Goal: Task Accomplishment & Management: Use online tool/utility

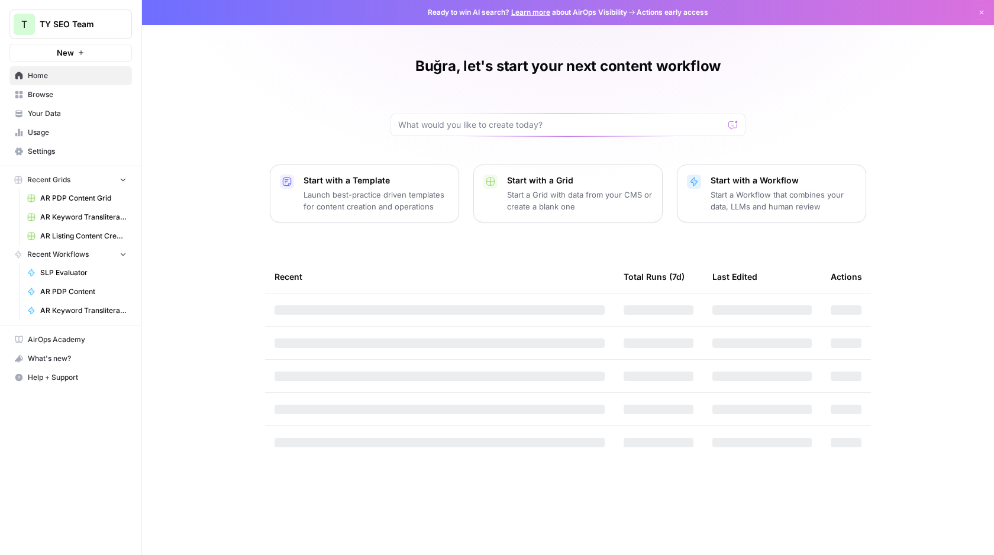
click at [822, 189] on p "Start a Workflow that combines your data, LLMs and human review" at bounding box center [784, 201] width 146 height 24
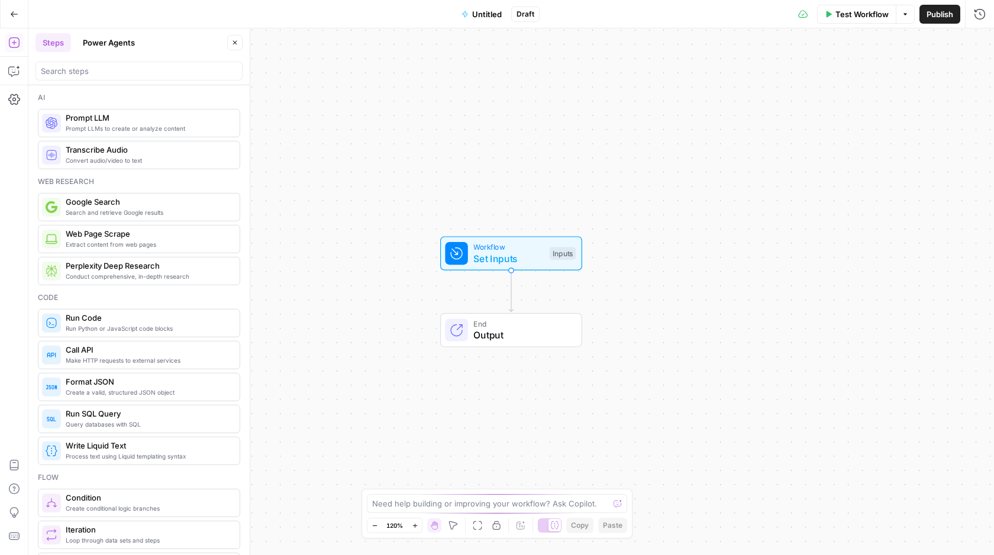
click at [493, 26] on div "Go Back Untitled Draft Test Workflow Options Publish Run History" at bounding box center [497, 14] width 994 height 28
click at [493, 18] on span "Untitled" at bounding box center [487, 14] width 30 height 12
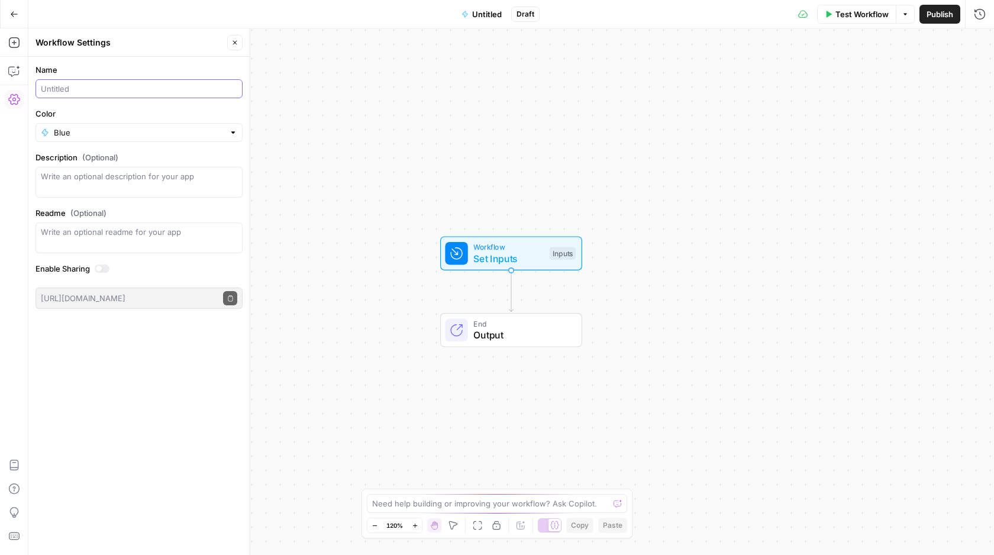
click at [75, 90] on input "Name" at bounding box center [139, 89] width 197 height 12
type input "PDP"
type input "[TR] PDP FAQ Creator"
click at [386, 185] on div "Workflow Set Inputs Inputs End Output" at bounding box center [511, 291] width 966 height 527
click at [485, 246] on span "Workflow" at bounding box center [509, 247] width 70 height 11
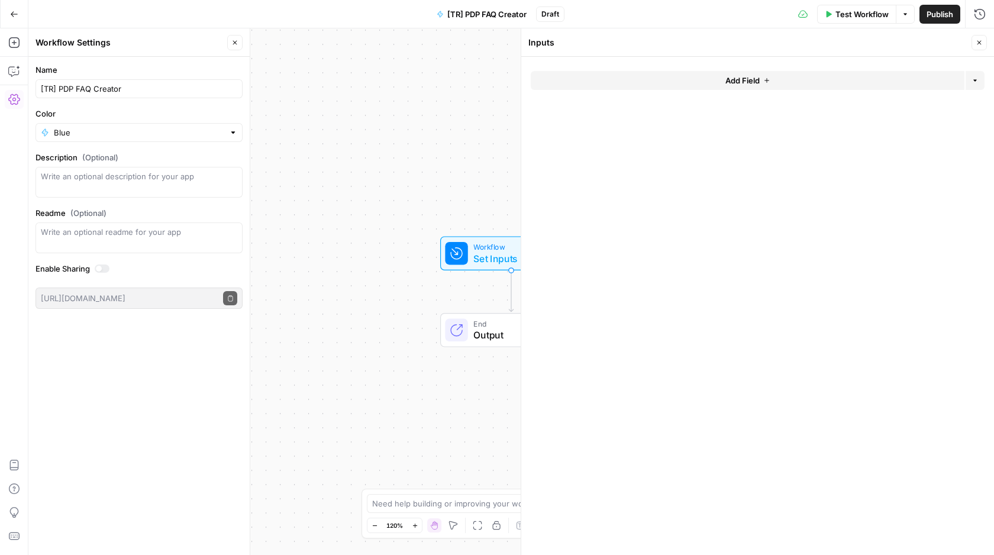
click at [587, 74] on button "Add Field" at bounding box center [748, 80] width 434 height 19
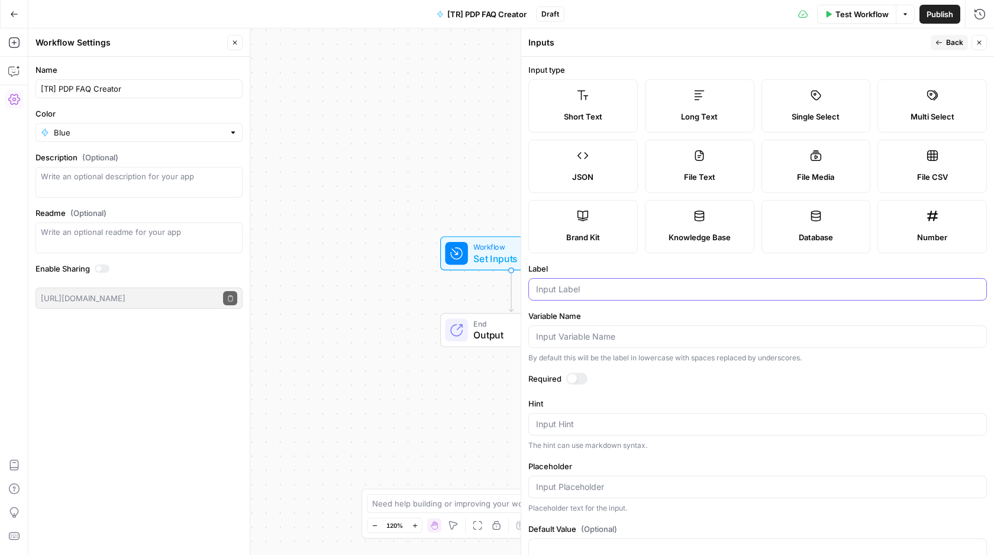
click at [582, 290] on input "Label" at bounding box center [757, 290] width 443 height 12
type input "Product Name"
click at [475, 201] on div "Workflow Set Inputs Inputs Test Step End Output" at bounding box center [511, 291] width 966 height 527
click at [484, 178] on div "Workflow Set Inputs Inputs End Output" at bounding box center [511, 291] width 966 height 527
click at [935, 37] on button "Back" at bounding box center [949, 42] width 37 height 15
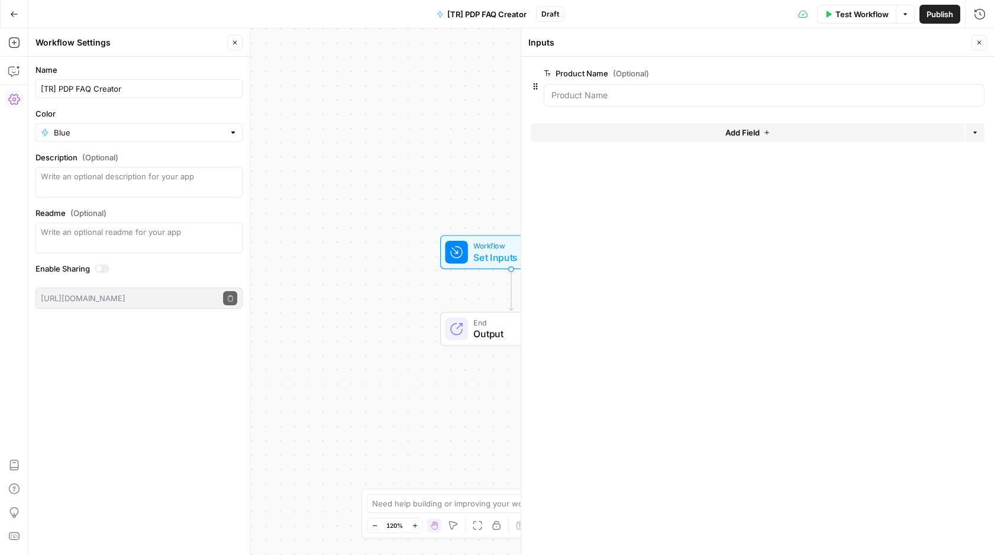
click at [682, 141] on button "Add Field" at bounding box center [748, 132] width 434 height 19
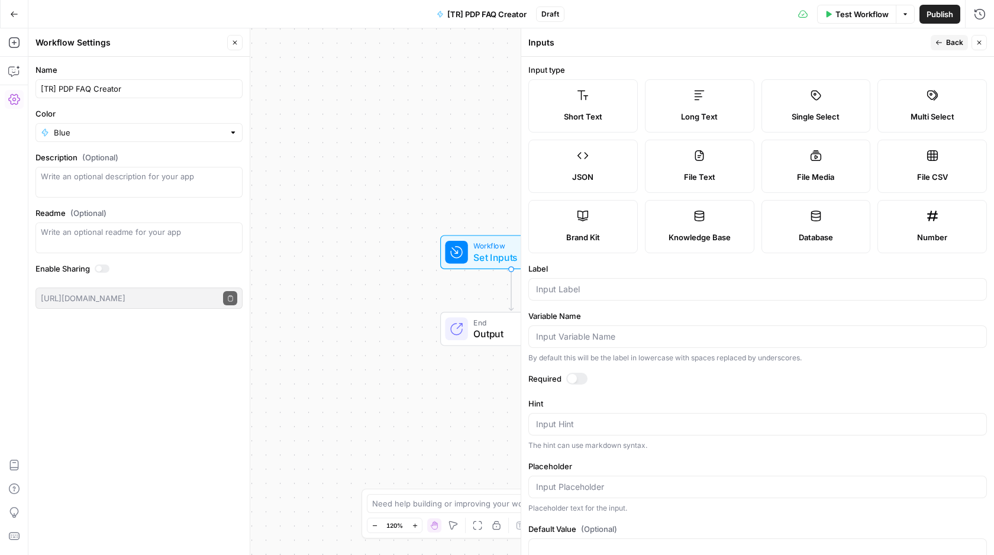
click at [572, 113] on span "Short Text" at bounding box center [583, 117] width 38 height 12
click at [599, 292] on input "Label" at bounding box center [757, 290] width 443 height 12
type input "Product URL"
click at [977, 44] on icon "button" at bounding box center [979, 42] width 7 height 7
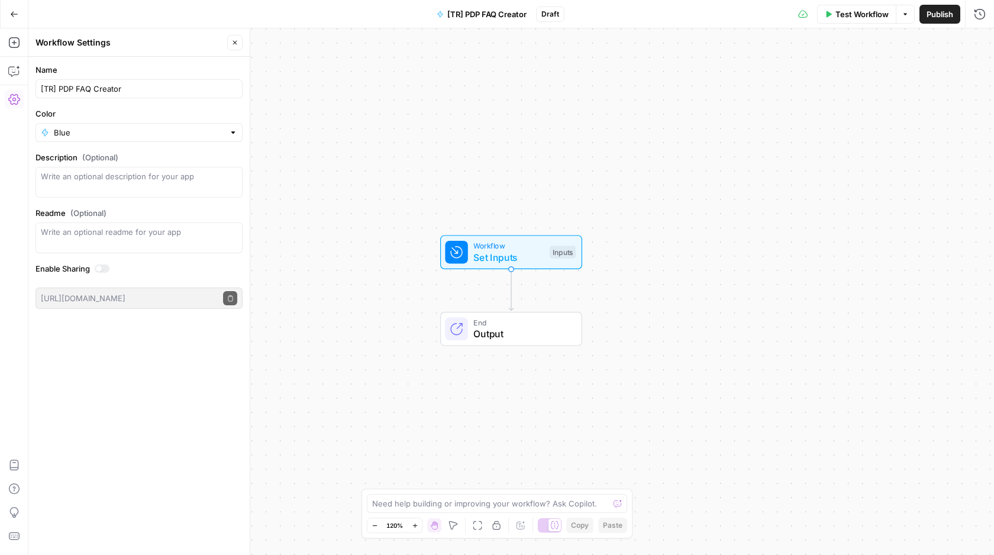
click at [523, 259] on span "Set Inputs" at bounding box center [509, 257] width 70 height 14
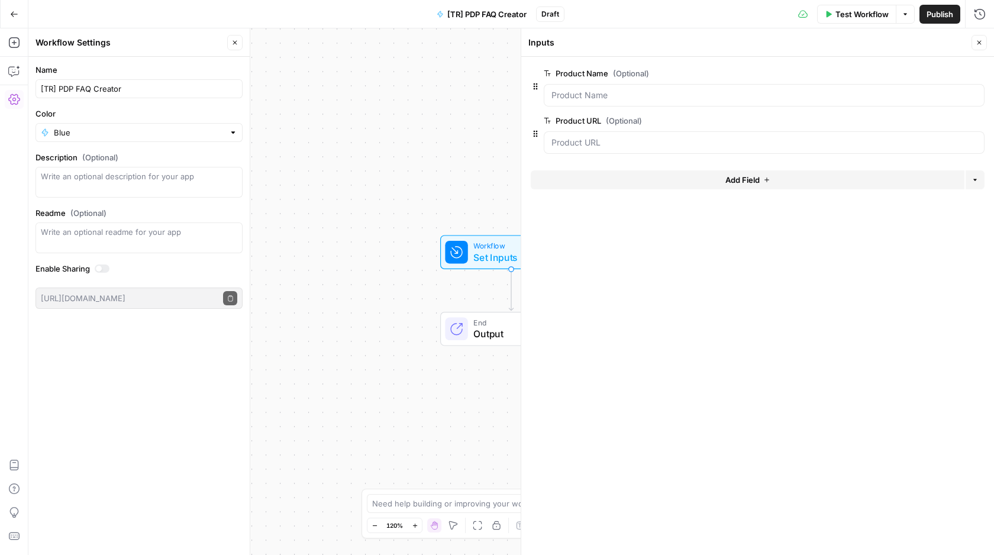
click at [985, 46] on button "Close" at bounding box center [979, 42] width 15 height 15
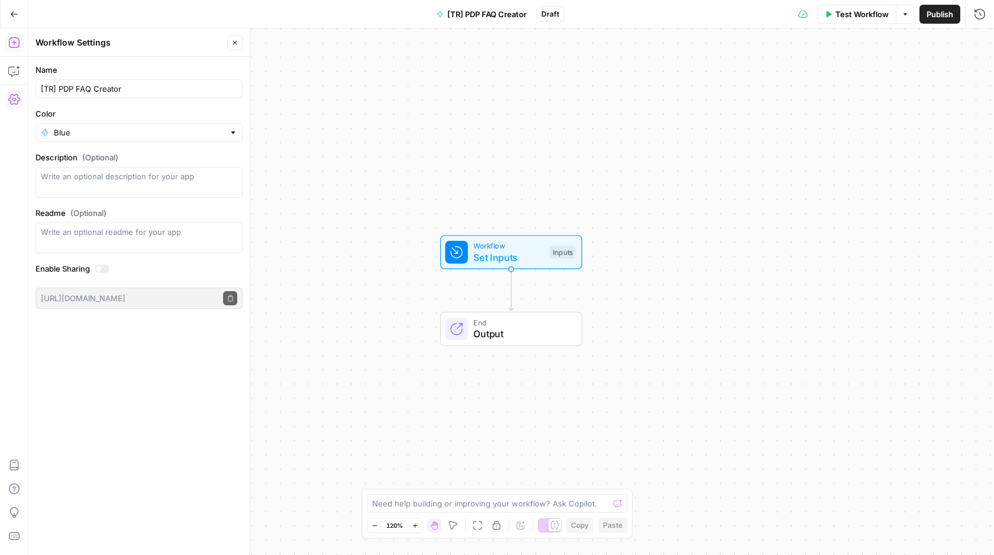
click at [12, 49] on button "Add Steps" at bounding box center [14, 42] width 19 height 19
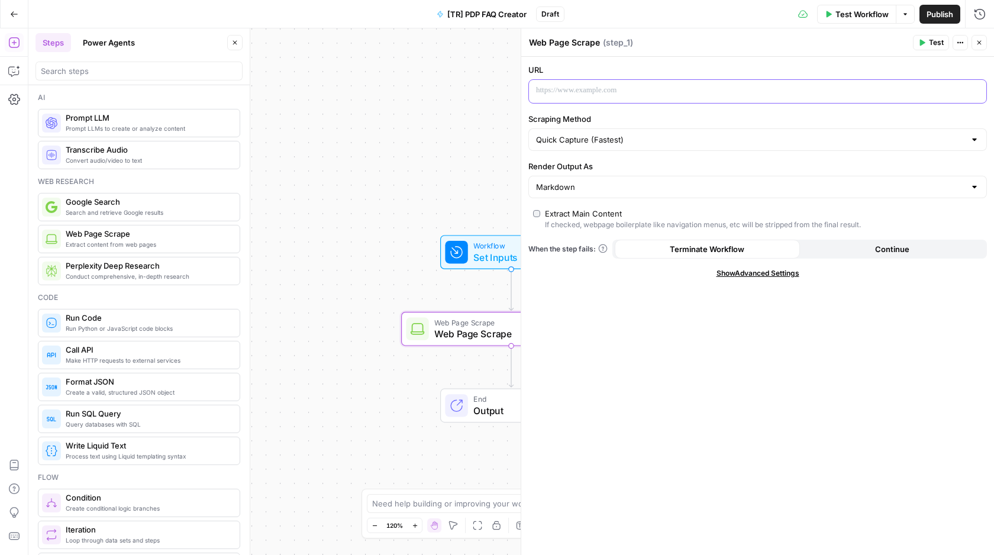
click at [605, 91] on p at bounding box center [748, 91] width 424 height 12
click at [981, 94] on div "“/” to reference Variables Menu" at bounding box center [758, 91] width 458 height 23
click at [976, 94] on button "Variables Menu" at bounding box center [975, 90] width 9 height 9
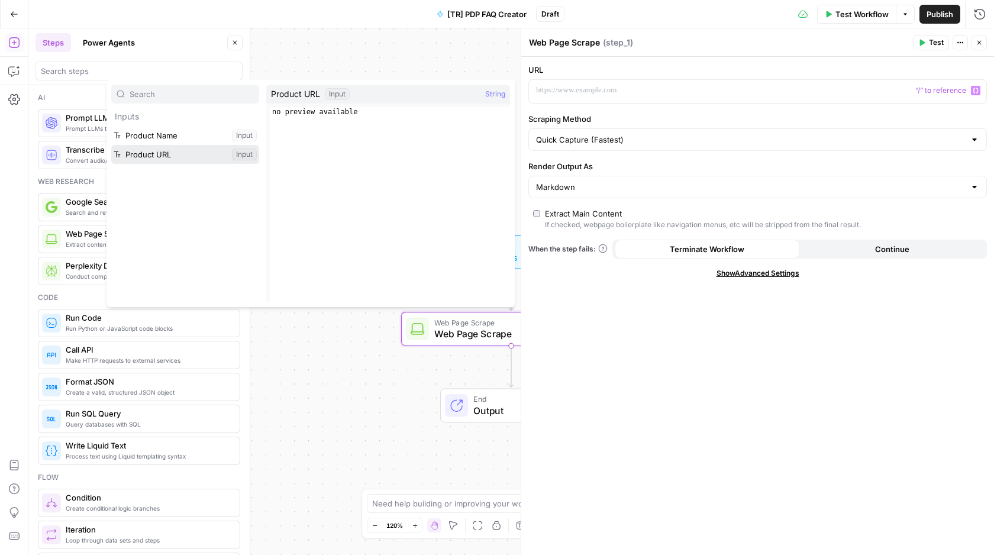
click at [178, 153] on button "Select variable Product URL" at bounding box center [185, 154] width 148 height 19
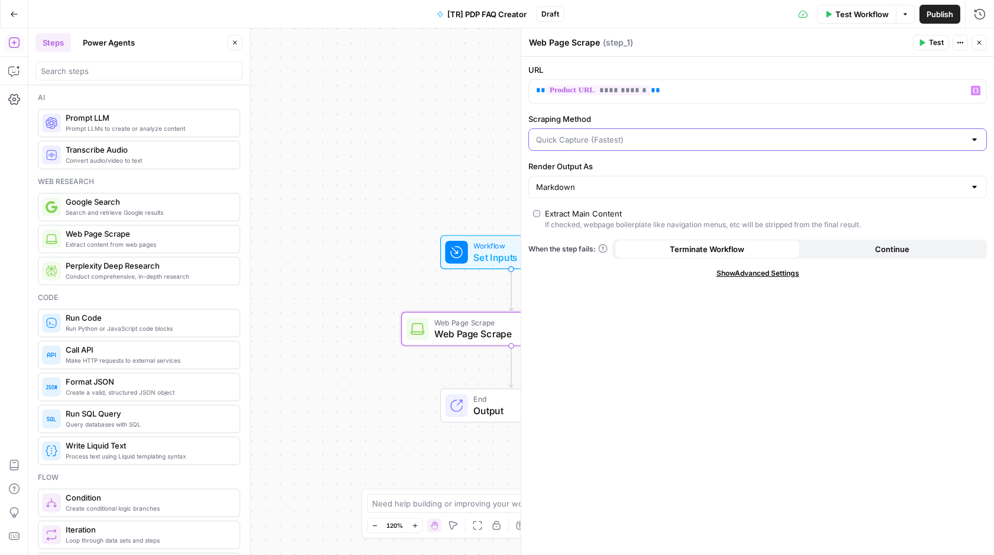
click at [716, 139] on input "Scraping Method" at bounding box center [750, 140] width 429 height 12
click at [697, 164] on span "Quick Capture (Fastest)" at bounding box center [750, 169] width 423 height 12
type input "Quick Capture (Fastest)"
click at [980, 39] on icon "button" at bounding box center [979, 42] width 7 height 7
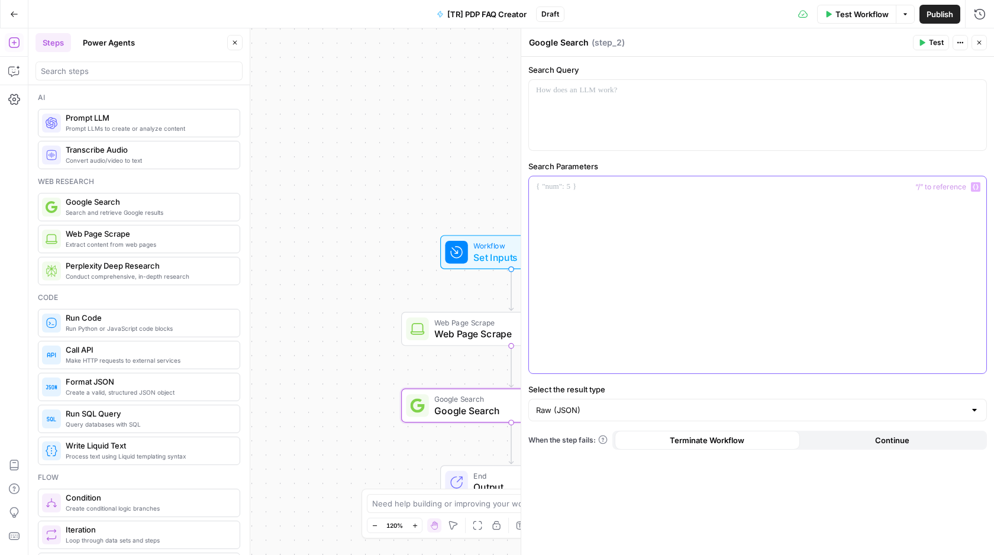
click at [556, 201] on div at bounding box center [758, 274] width 458 height 197
click at [602, 86] on p at bounding box center [757, 91] width 443 height 12
click at [974, 86] on button "Variables Menu" at bounding box center [975, 90] width 9 height 9
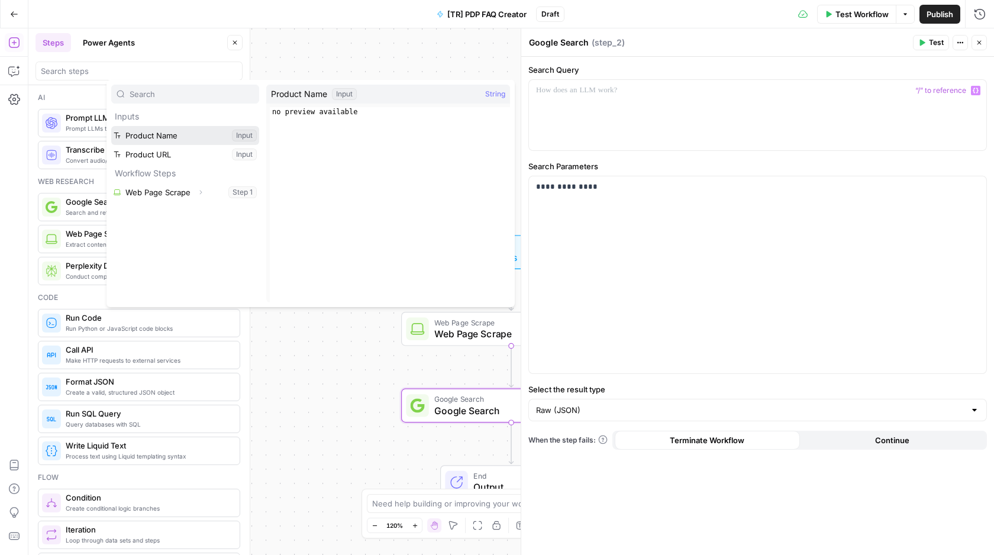
click at [181, 141] on button "Select variable Product Name" at bounding box center [185, 135] width 148 height 19
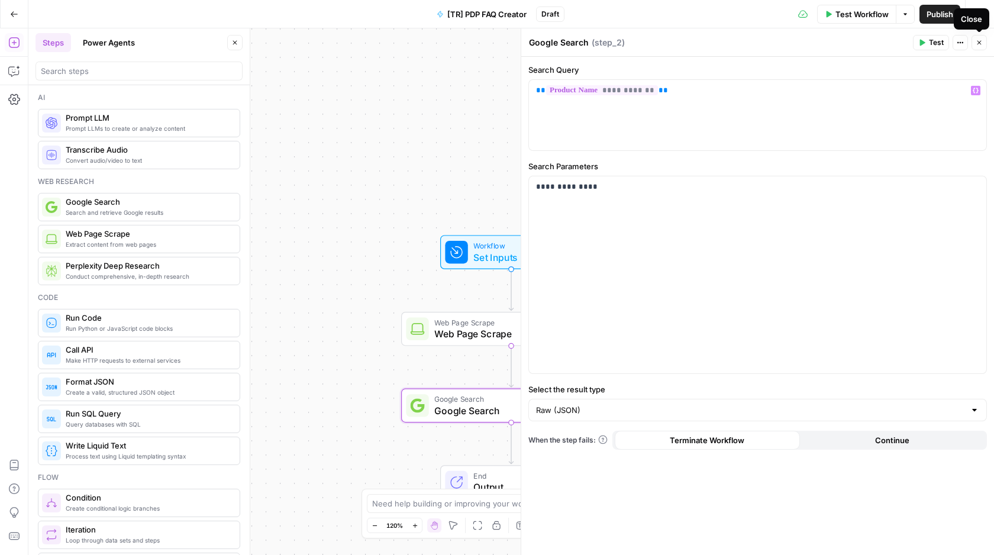
click at [980, 45] on icon "button" at bounding box center [979, 42] width 7 height 7
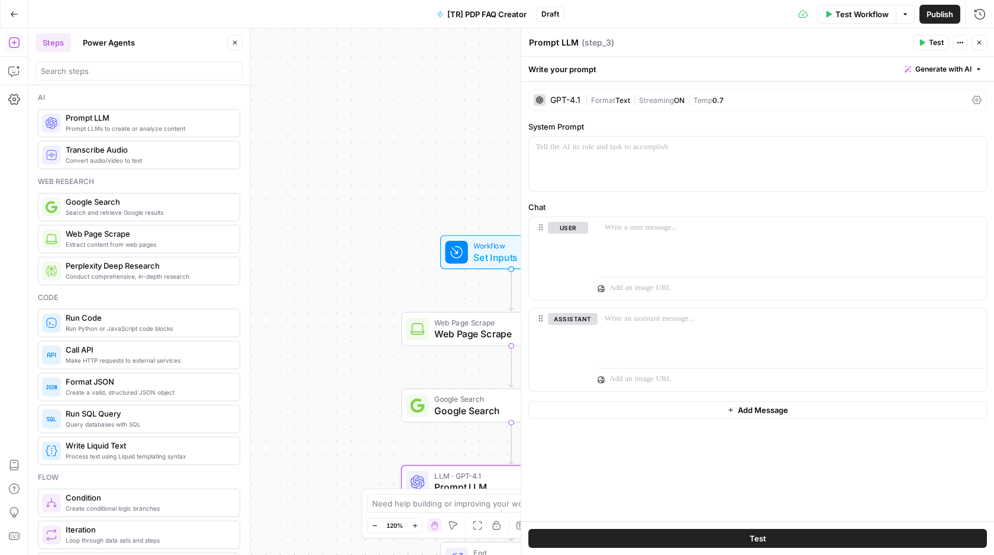
click at [565, 98] on div "GPT-4.1" at bounding box center [566, 100] width 30 height 8
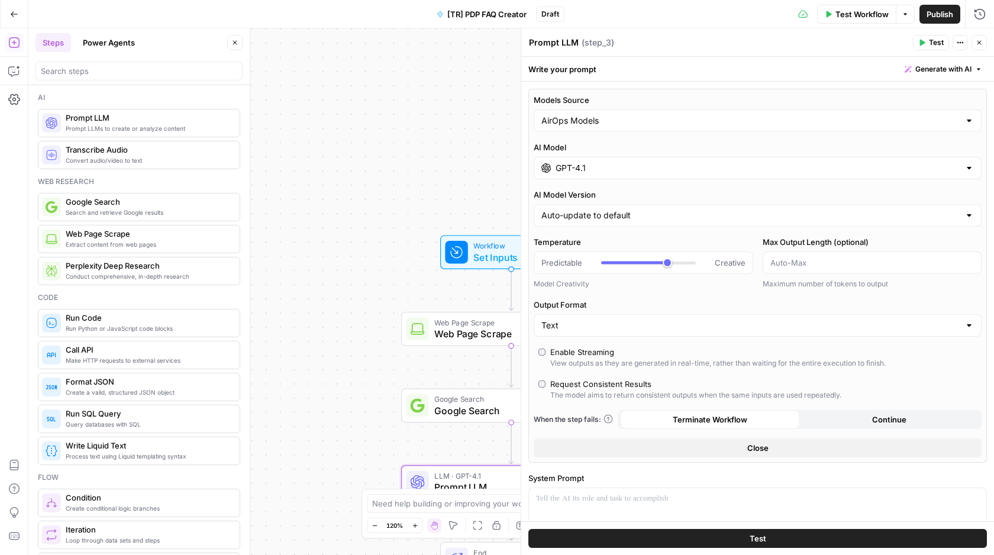
click at [607, 130] on div "AirOps Models" at bounding box center [758, 121] width 448 height 22
click at [611, 165] on span "My Models" at bounding box center [755, 167] width 423 height 12
type input "My Models"
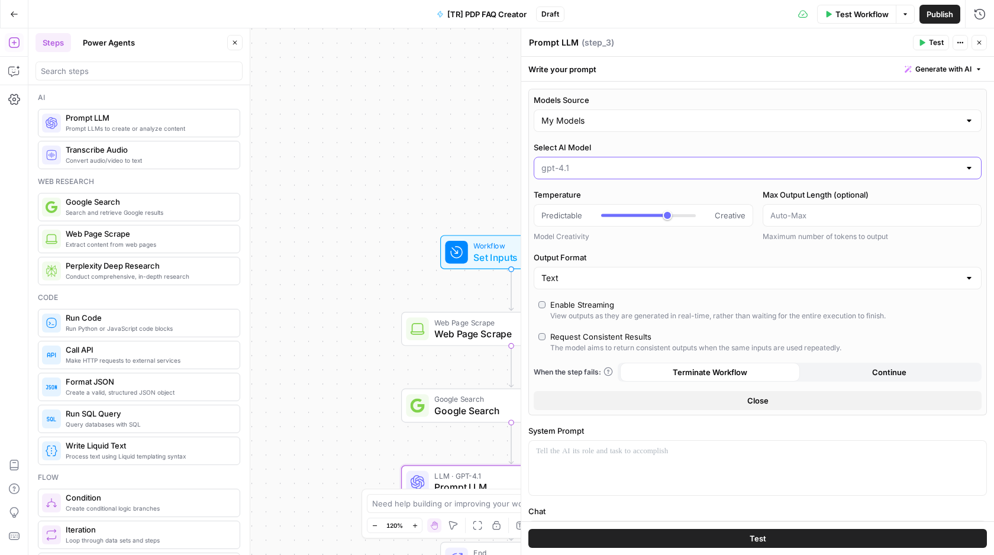
click at [611, 169] on input "Select AI Model" at bounding box center [751, 168] width 419 height 12
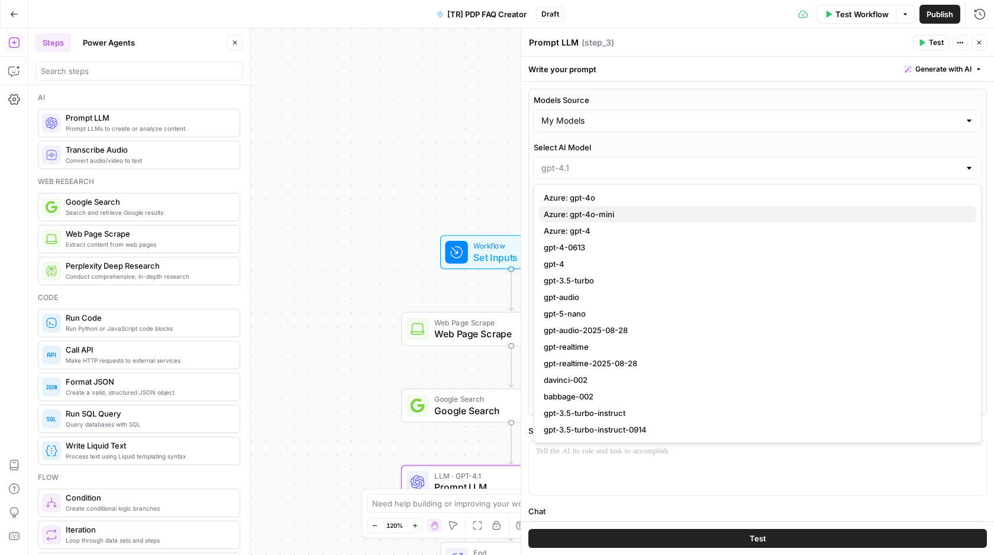
click at [617, 217] on span "Azure: gpt-4o-mini" at bounding box center [755, 214] width 423 height 12
type input "Azure: gpt-4o-mini"
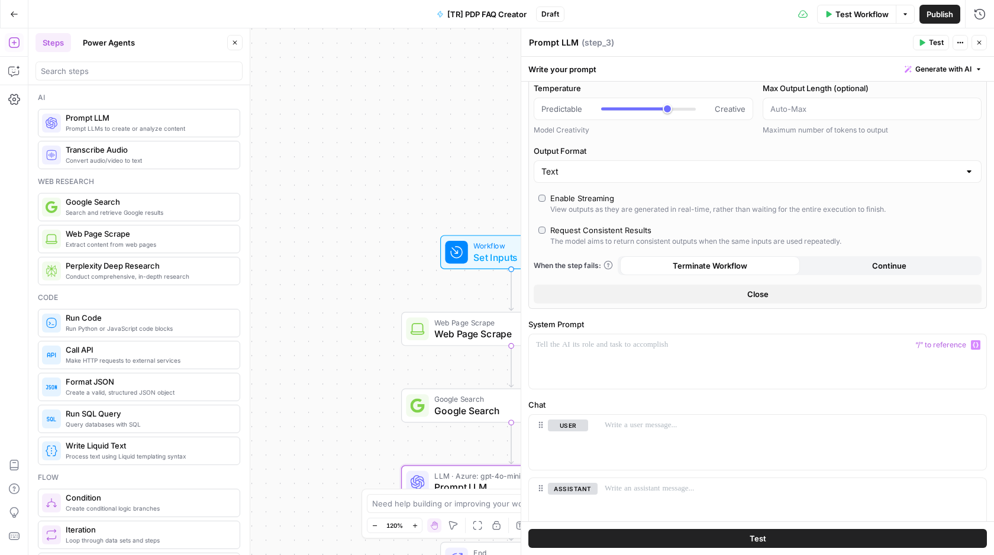
scroll to position [153, 0]
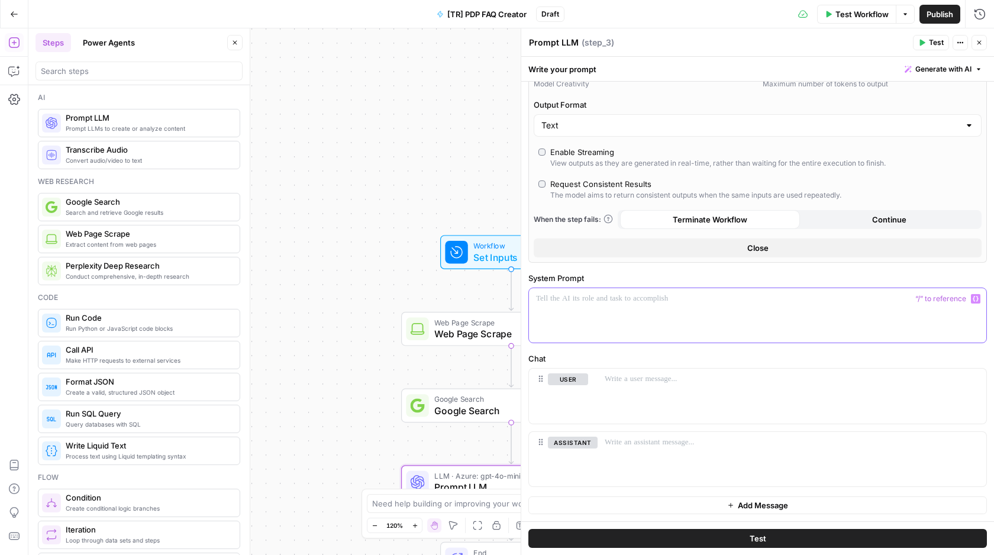
click at [643, 307] on div at bounding box center [758, 315] width 458 height 54
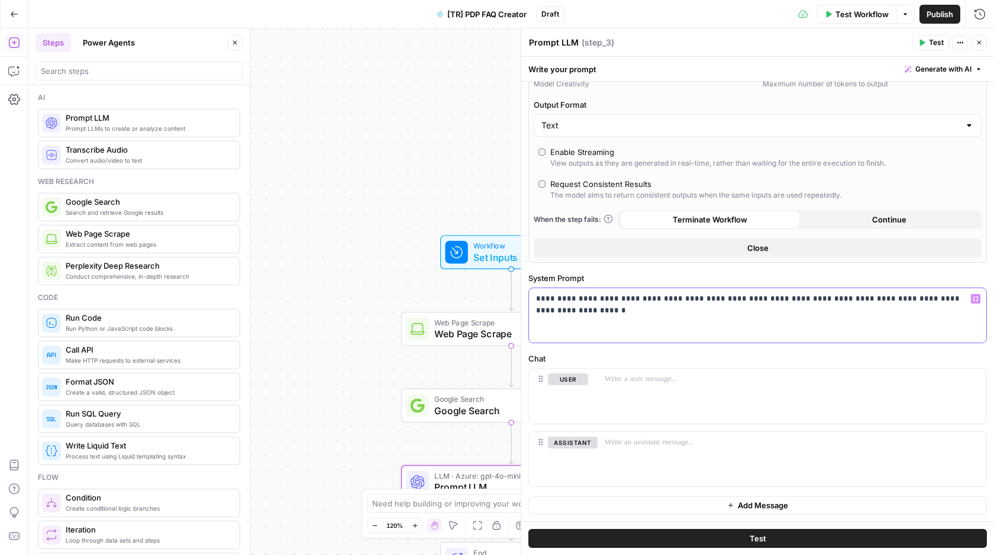
drag, startPoint x: 686, startPoint y: 301, endPoint x: 806, endPoint y: 301, distance: 120.2
click at [806, 301] on p "**********" at bounding box center [757, 299] width 443 height 12
click at [819, 300] on p "**********" at bounding box center [757, 299] width 443 height 12
click at [973, 298] on icon "button" at bounding box center [976, 299] width 6 height 5
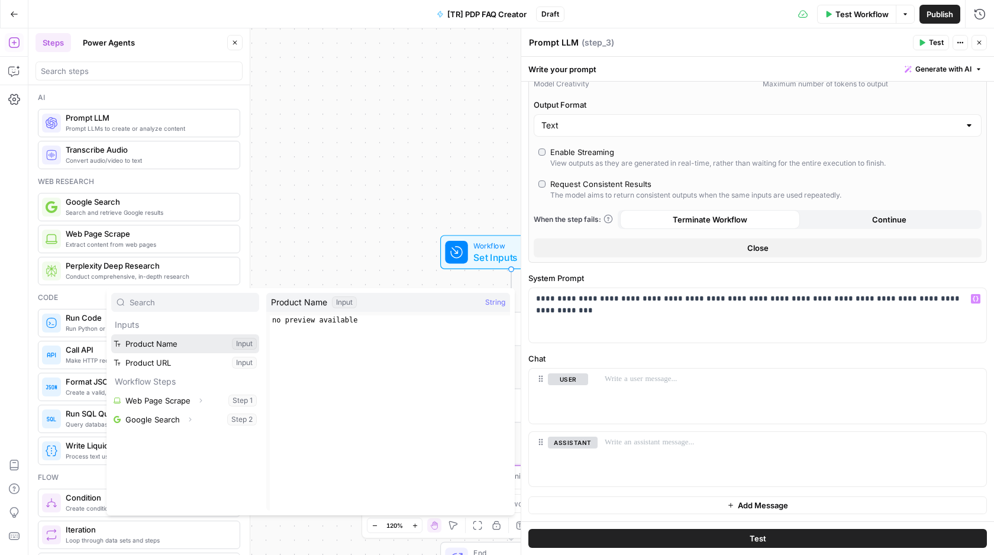
click at [186, 341] on button "Select variable Product Name" at bounding box center [185, 343] width 148 height 19
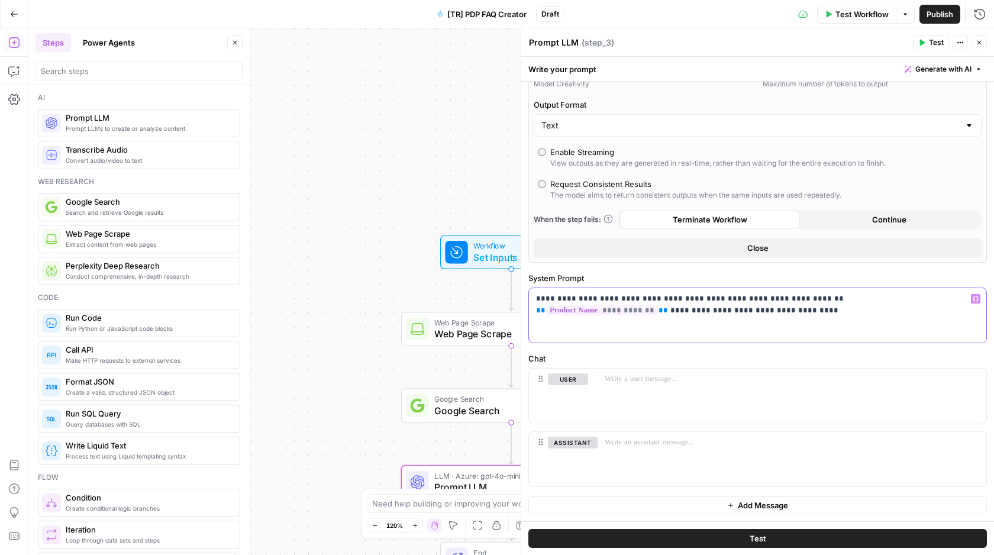
drag, startPoint x: 646, startPoint y: 314, endPoint x: 607, endPoint y: 314, distance: 38.5
click at [607, 314] on p "**********" at bounding box center [757, 305] width 443 height 24
click at [598, 312] on p "**********" at bounding box center [757, 305] width 443 height 24
click at [598, 310] on p "**********" at bounding box center [757, 305] width 443 height 24
click at [600, 310] on p "**********" at bounding box center [757, 305] width 443 height 24
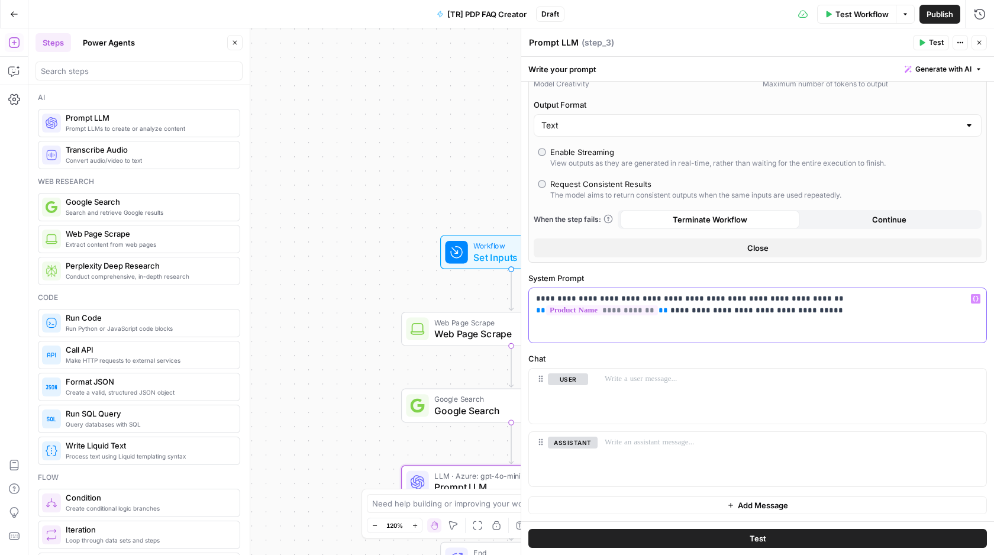
click at [980, 298] on button "Variables Menu" at bounding box center [975, 298] width 9 height 9
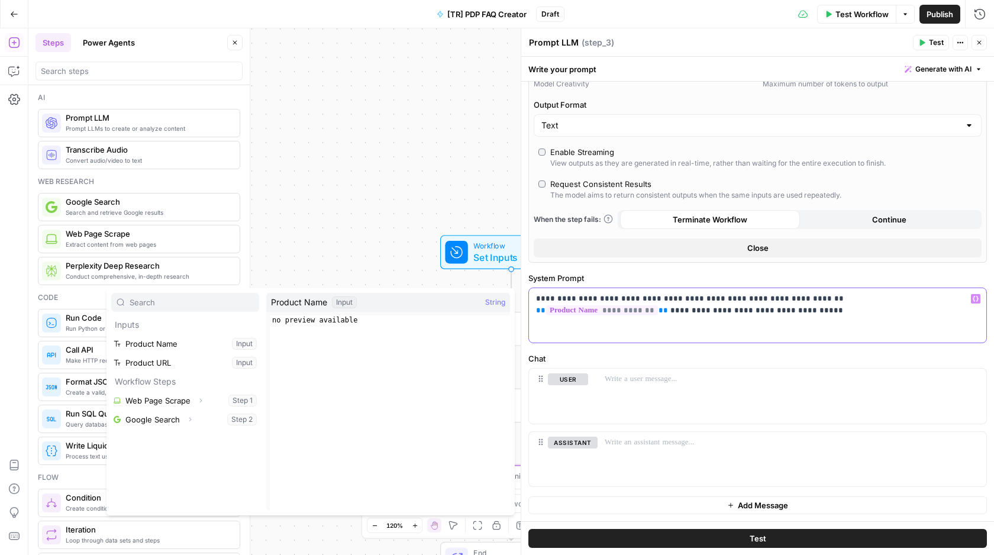
click at [658, 305] on span "**********" at bounding box center [602, 310] width 112 height 10
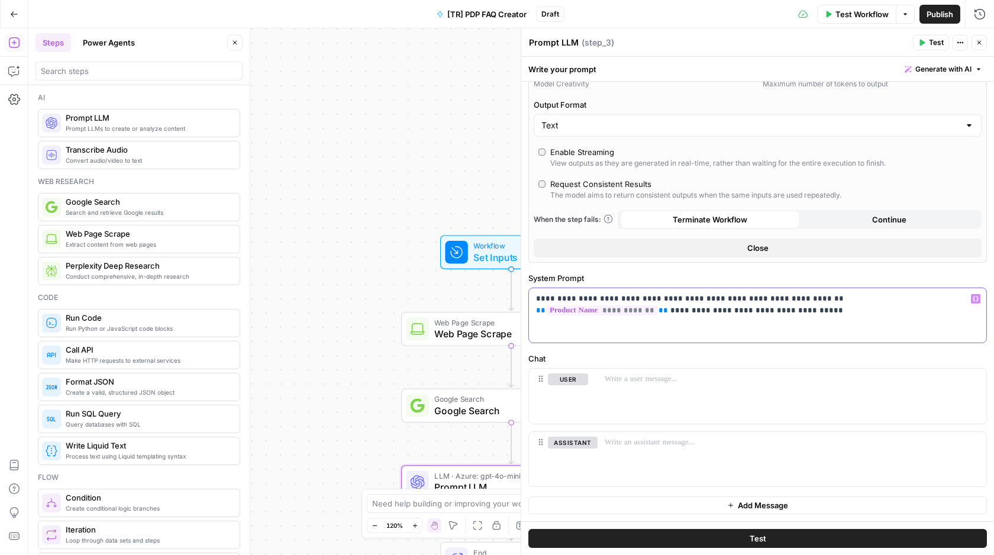
drag, startPoint x: 920, startPoint y: 301, endPoint x: 793, endPoint y: 299, distance: 126.7
click at [793, 299] on p "**********" at bounding box center [757, 305] width 443 height 24
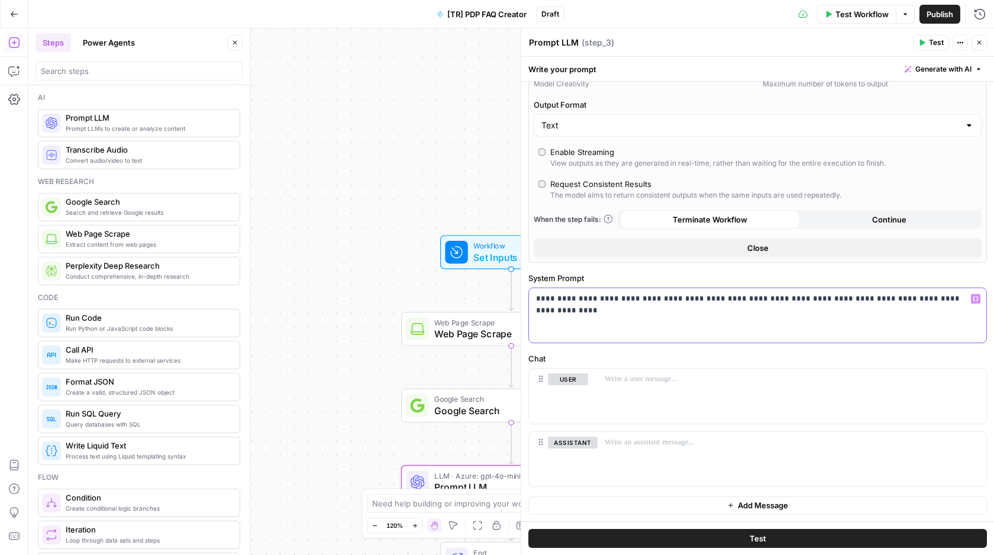
click at [976, 297] on icon "button" at bounding box center [976, 299] width 6 height 6
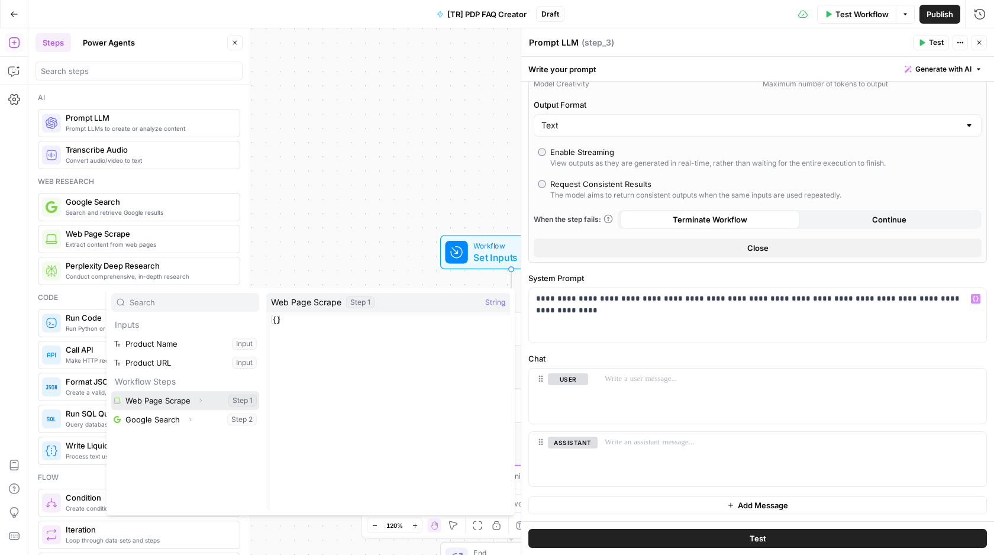
click at [175, 398] on button "Select variable Web Page Scrape" at bounding box center [185, 400] width 148 height 19
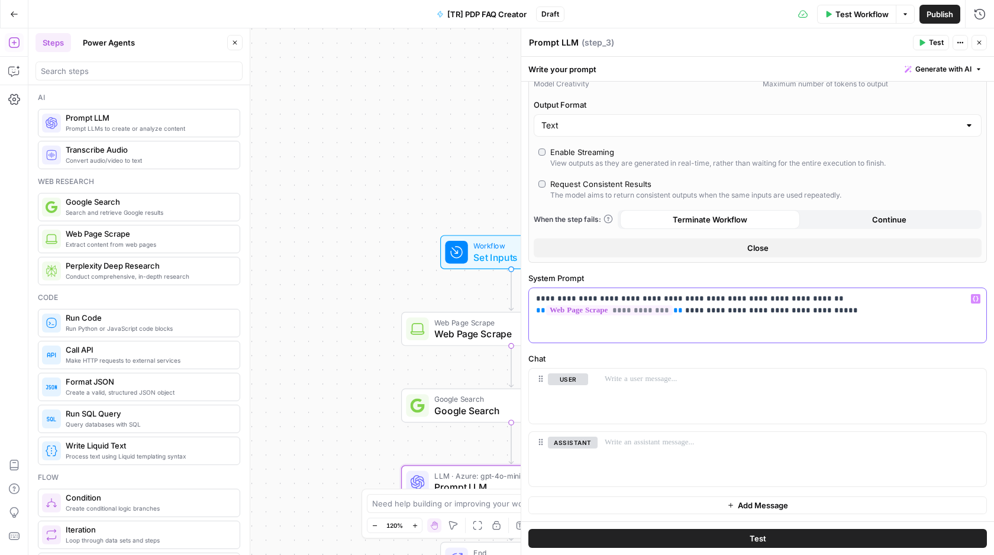
click at [600, 311] on p "**********" at bounding box center [757, 305] width 443 height 24
click at [980, 297] on button "Variables Menu" at bounding box center [975, 298] width 9 height 9
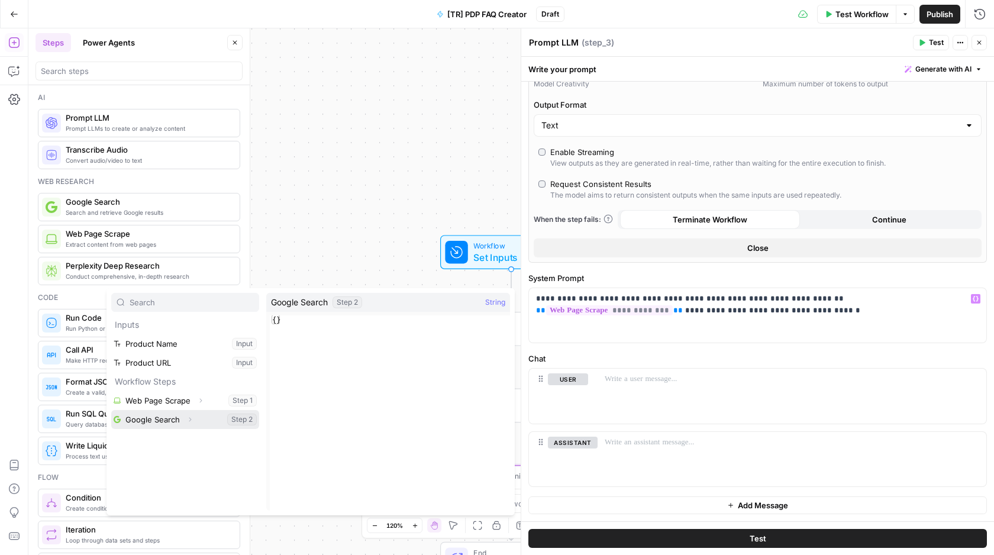
click at [155, 411] on button "Select variable Google Search" at bounding box center [185, 419] width 148 height 19
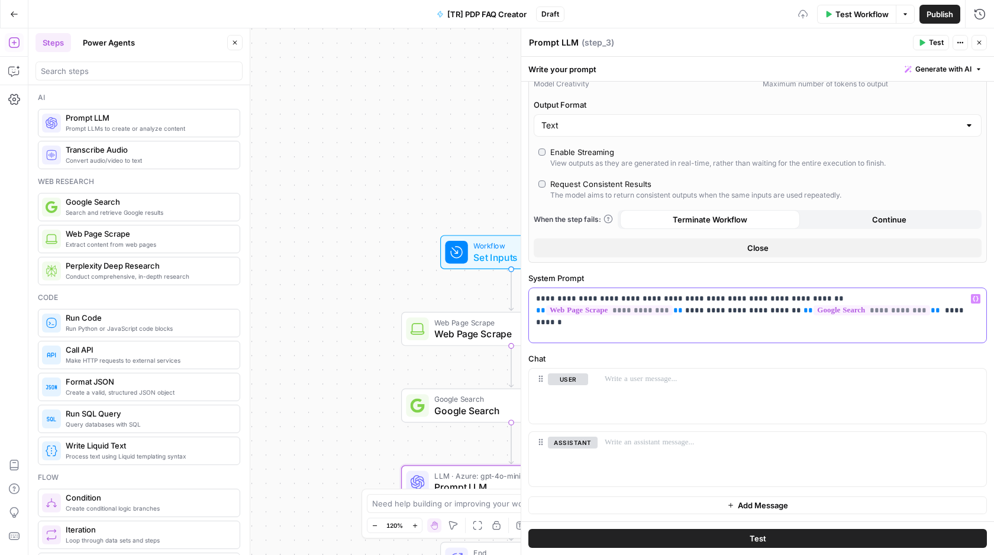
click at [804, 310] on p "**********" at bounding box center [757, 305] width 443 height 24
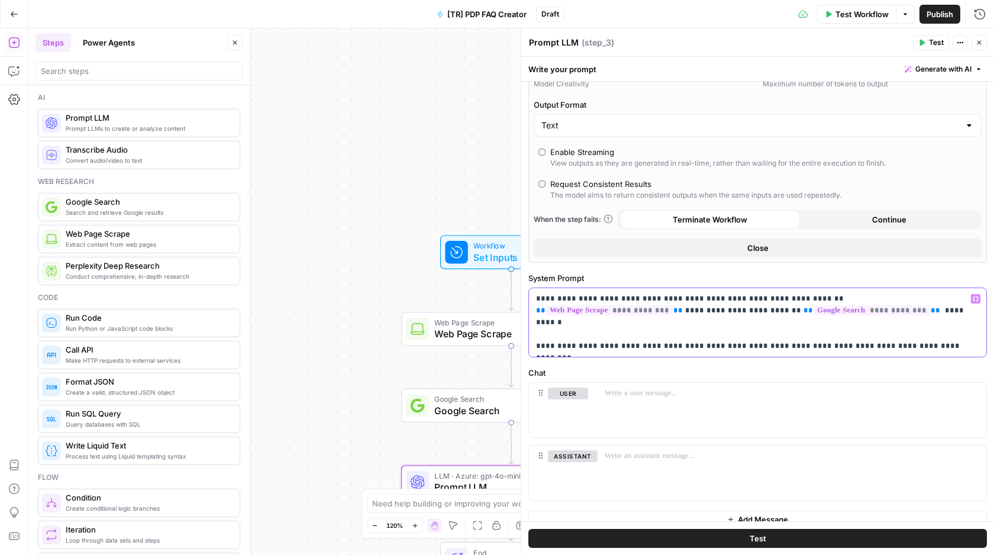
click at [542, 328] on p "**********" at bounding box center [757, 322] width 443 height 59
click at [536, 335] on p "**********" at bounding box center [757, 322] width 443 height 59
drag, startPoint x: 665, startPoint y: 335, endPoint x: 597, endPoint y: 336, distance: 67.5
click at [597, 336] on p "**********" at bounding box center [757, 322] width 443 height 59
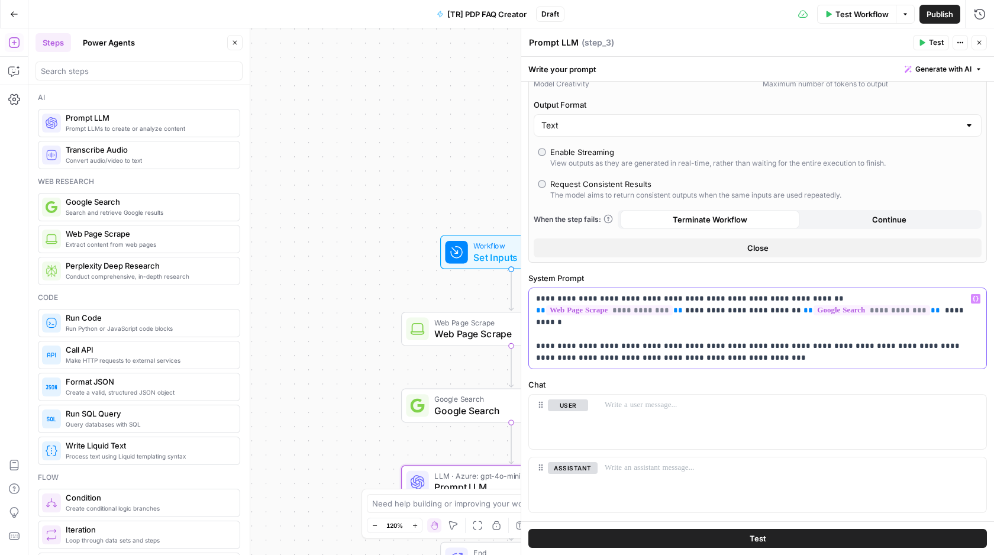
click at [665, 340] on p "**********" at bounding box center [757, 328] width 443 height 71
drag, startPoint x: 588, startPoint y: 348, endPoint x: 571, endPoint y: 347, distance: 16.6
click at [571, 347] on p "**********" at bounding box center [757, 328] width 443 height 71
click at [645, 347] on p "**********" at bounding box center [757, 328] width 443 height 71
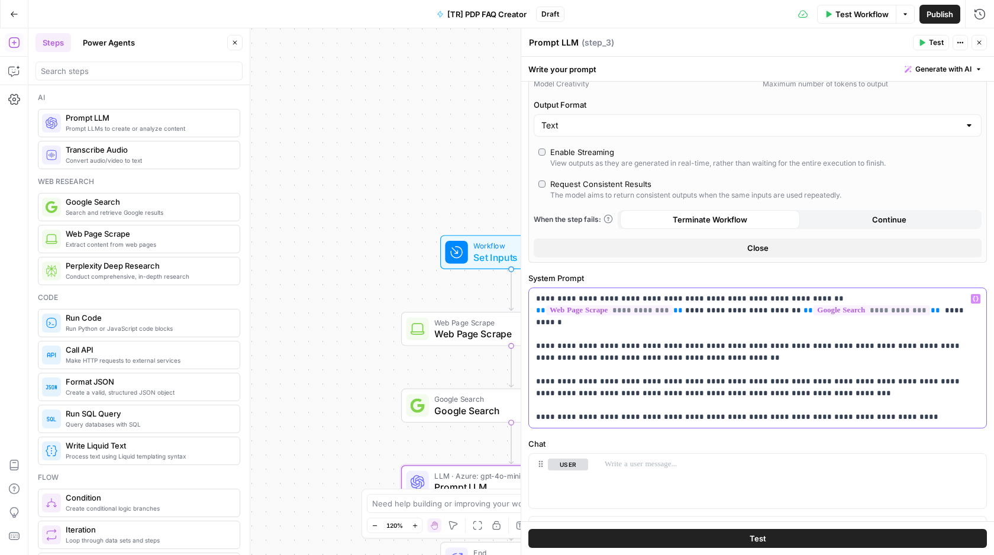
click at [973, 297] on icon "button" at bounding box center [976, 299] width 6 height 6
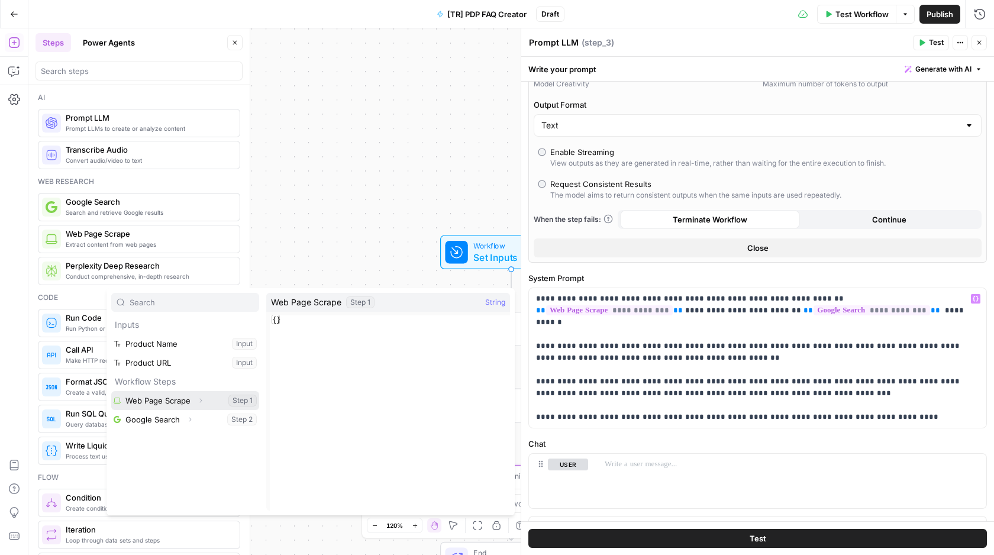
click at [159, 391] on button "Select variable Web Page Scrape" at bounding box center [185, 400] width 148 height 19
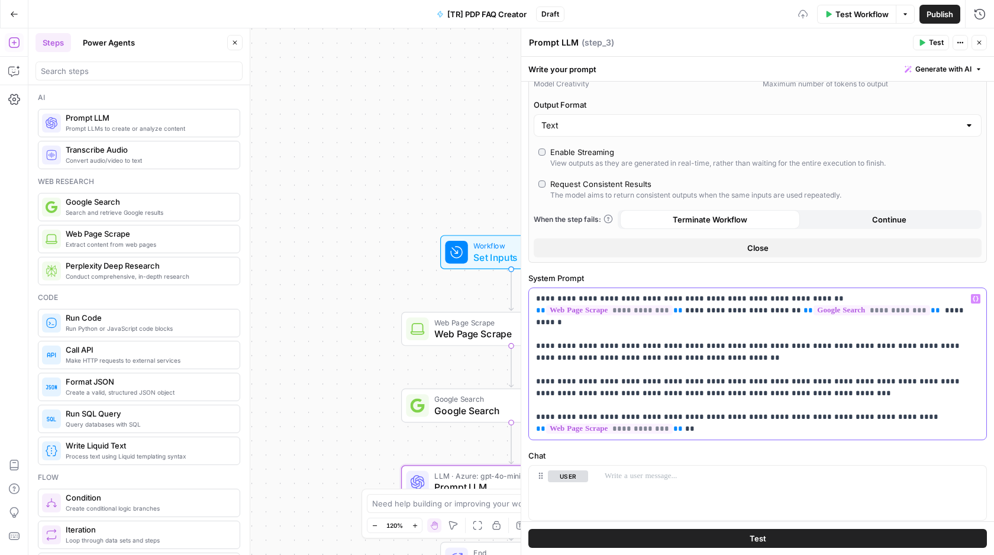
click at [973, 297] on icon "button" at bounding box center [976, 299] width 6 height 6
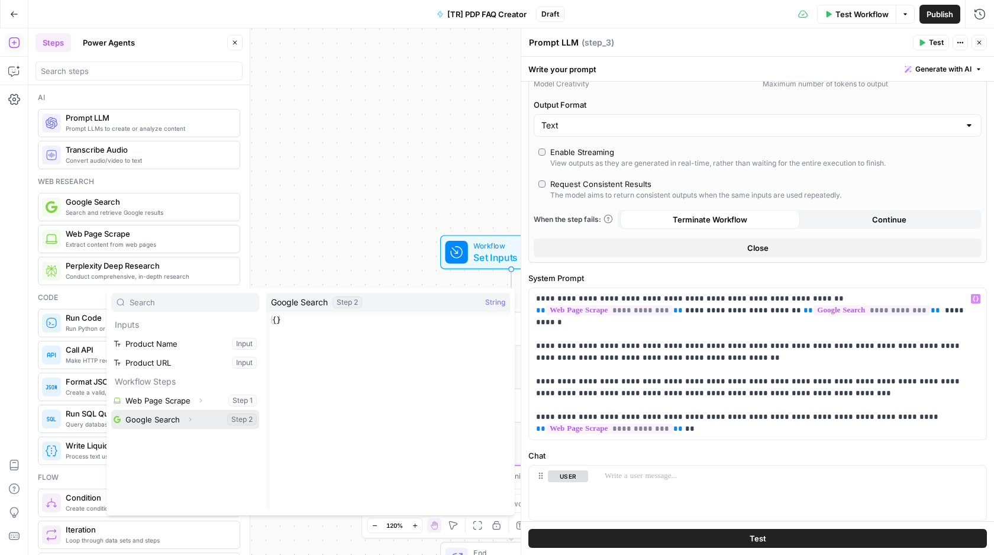
click at [201, 424] on button "Select variable Google Search" at bounding box center [185, 419] width 148 height 19
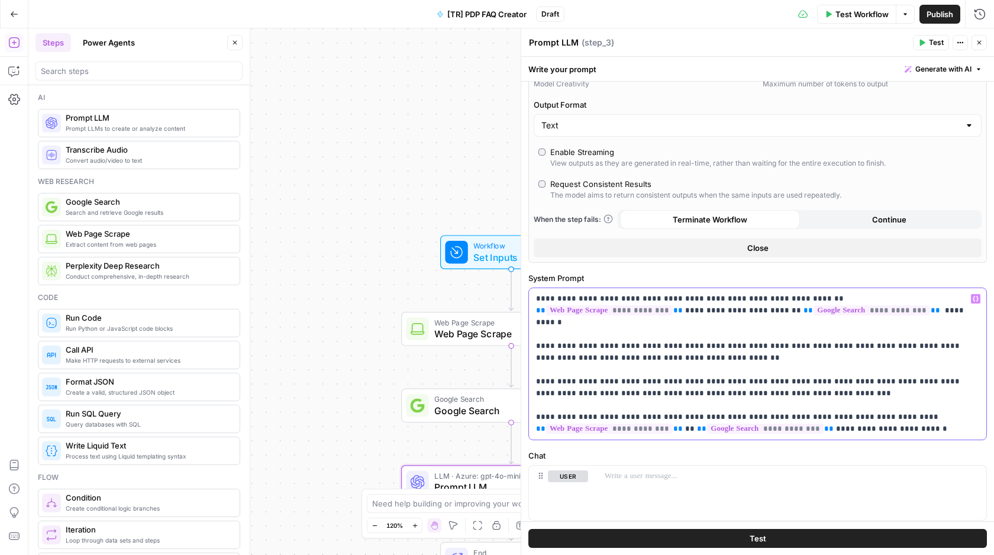
click at [837, 407] on p "**********" at bounding box center [757, 364] width 443 height 142
click at [752, 361] on p "**********" at bounding box center [757, 364] width 443 height 142
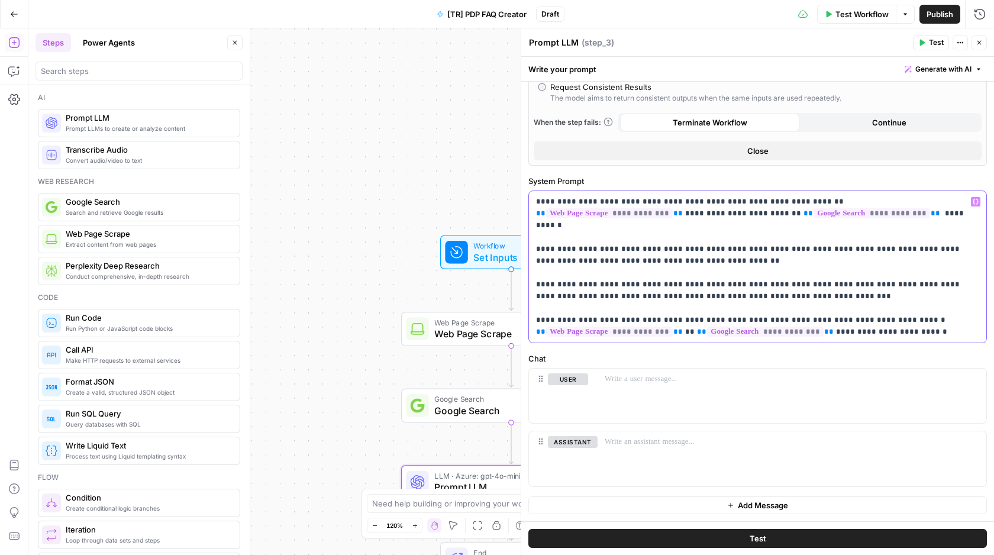
scroll to position [0, 0]
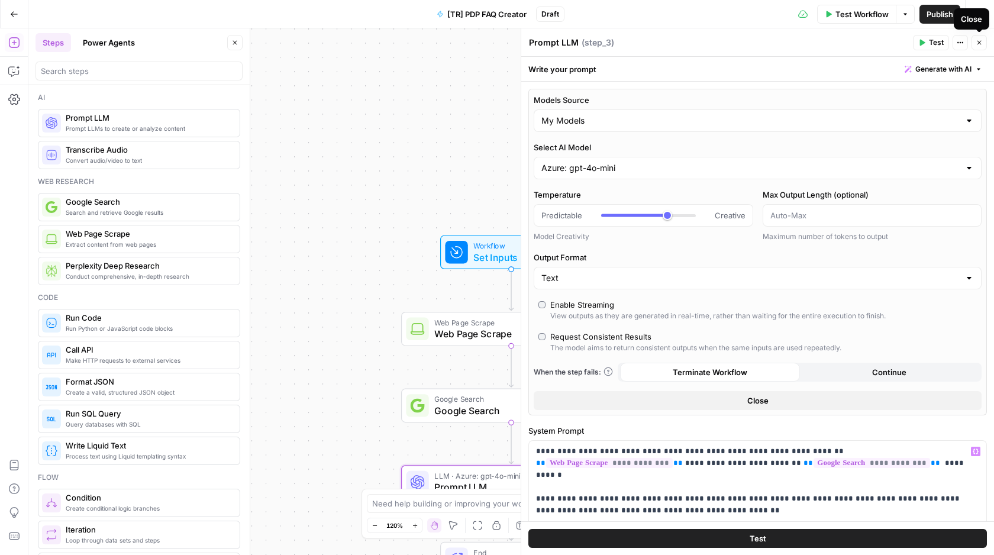
click at [978, 37] on button "Close" at bounding box center [979, 42] width 15 height 15
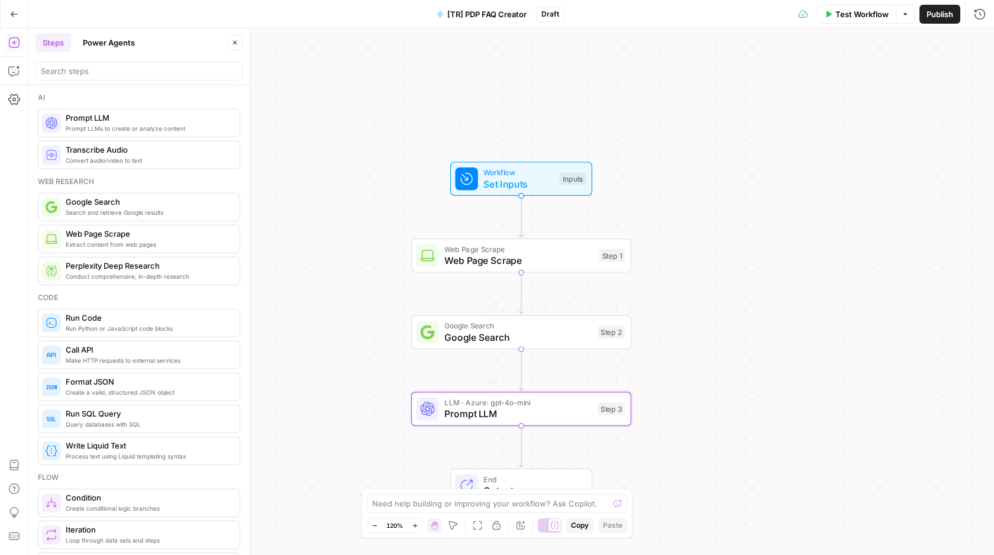
click at [561, 411] on span "Prompt LLM" at bounding box center [519, 414] width 148 height 14
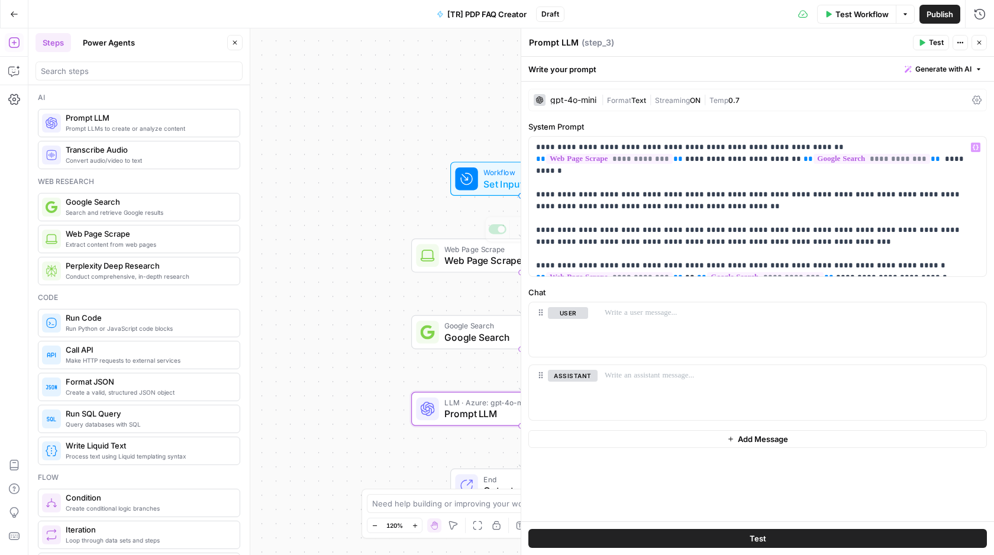
click at [378, 236] on div "Workflow Set Inputs Inputs Web Page Scrape Web Page Scrape Step 1 Copy step Del…" at bounding box center [511, 291] width 966 height 527
click at [387, 199] on div "Workflow Set Inputs Inputs Web Page Scrape Web Page Scrape Step 1 Google Search…" at bounding box center [511, 291] width 966 height 527
click at [481, 180] on div "Workflow Set Inputs Inputs Test Step" at bounding box center [520, 178] width 131 height 24
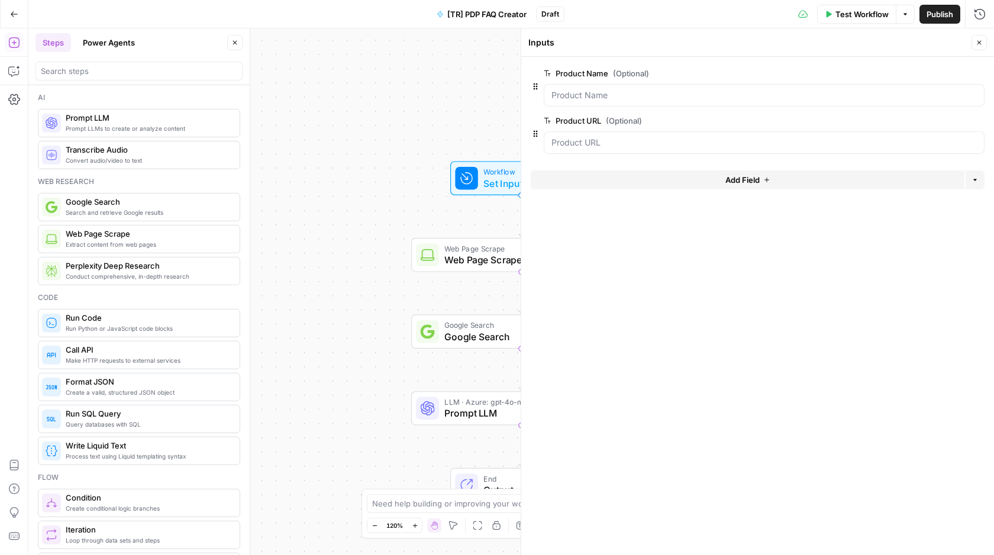
click at [861, 5] on button "Test Workflow" at bounding box center [856, 14] width 79 height 19
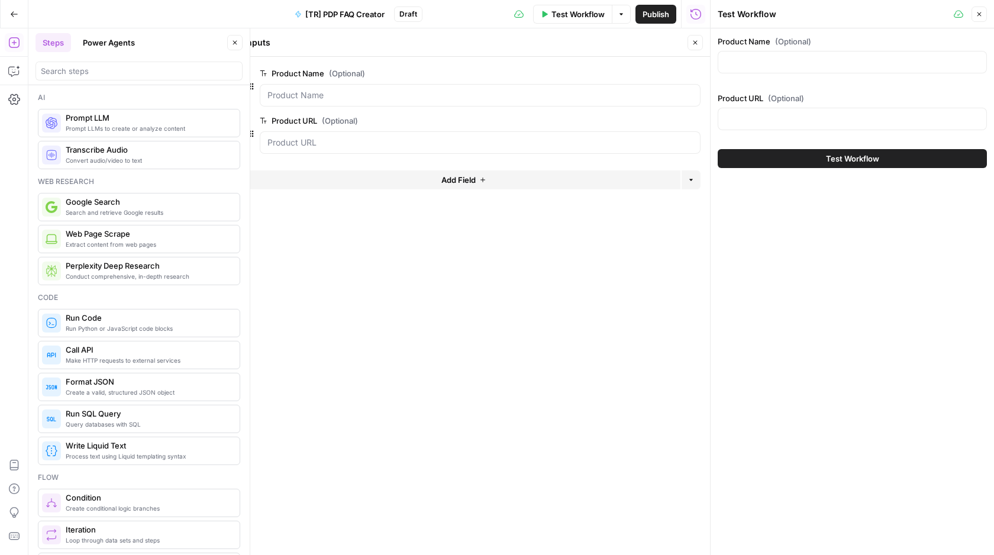
click at [764, 51] on div at bounding box center [852, 62] width 269 height 22
paste input "Versace Eros Edp 100 Ml Erkek Parfüm"
type input "Versace Eros Edp 100 Ml Erkek Parfüm"
click at [844, 110] on div at bounding box center [852, 119] width 269 height 22
paste input "[URL][DOMAIN_NAME]"
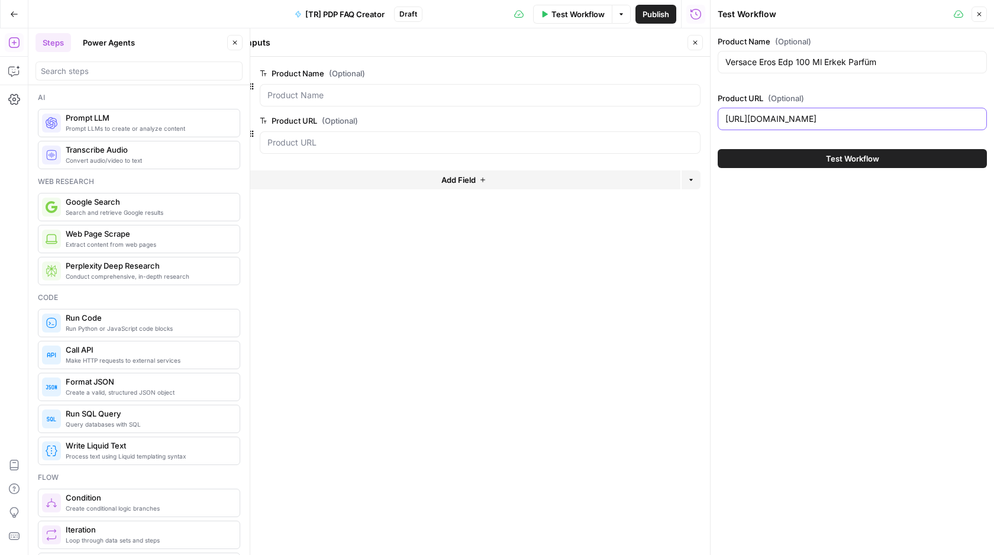
scroll to position [0, 60]
type input "[URL][DOMAIN_NAME]"
click at [806, 166] on button "Test Workflow" at bounding box center [852, 158] width 269 height 19
click at [825, 165] on button "Test Workflow" at bounding box center [852, 158] width 269 height 19
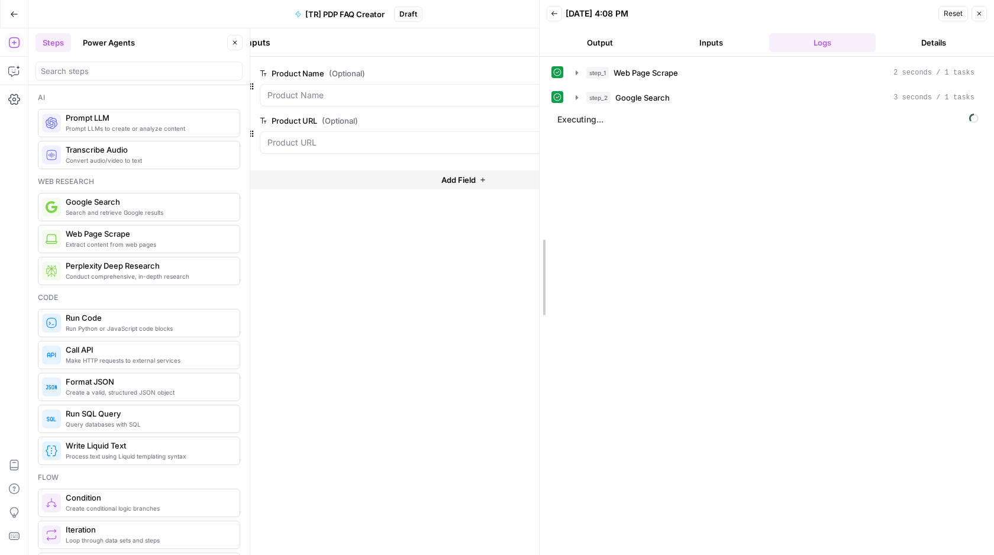
drag, startPoint x: 712, startPoint y: 204, endPoint x: 542, endPoint y: 208, distance: 170.5
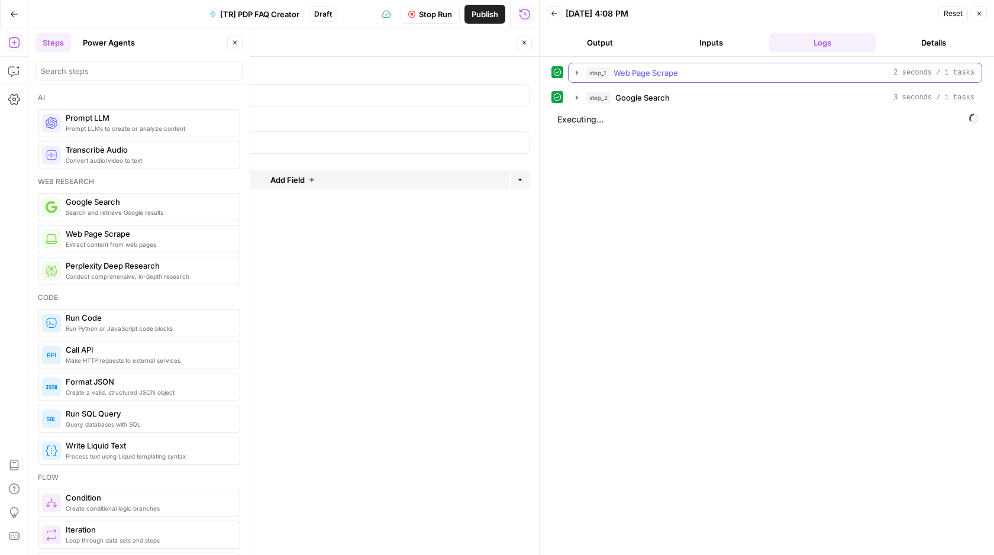
click at [580, 75] on icon "button" at bounding box center [576, 72] width 9 height 9
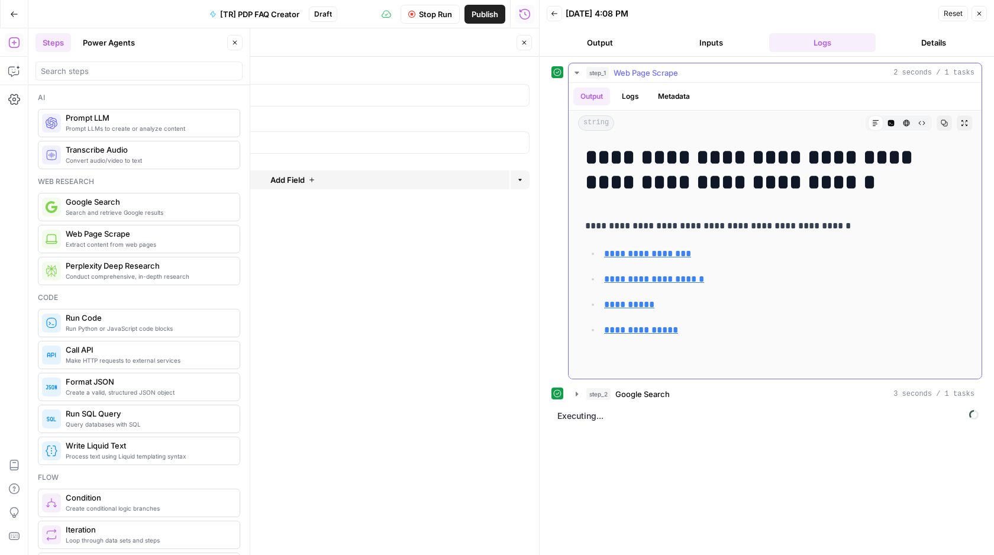
click at [575, 70] on icon "button" at bounding box center [576, 72] width 9 height 9
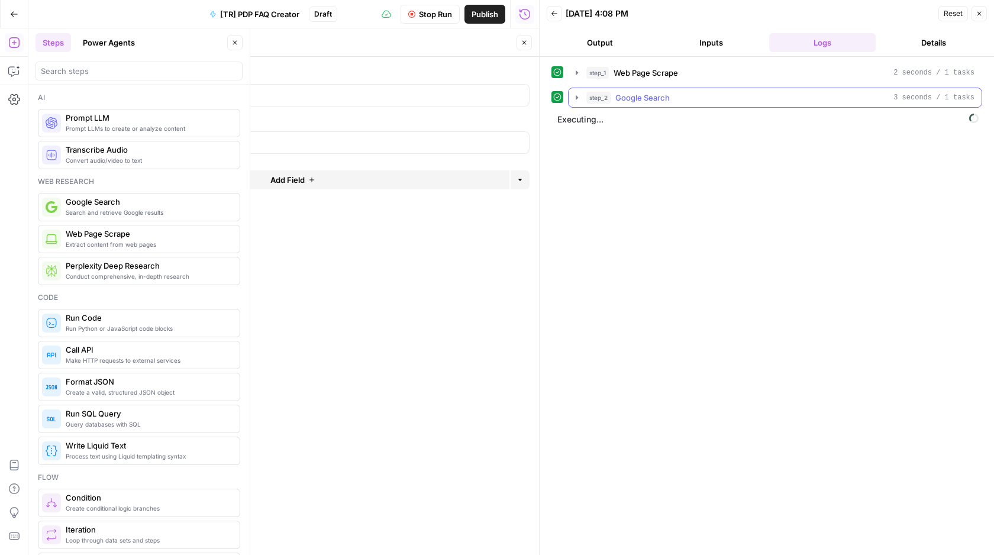
click at [581, 96] on icon "button" at bounding box center [576, 97] width 9 height 9
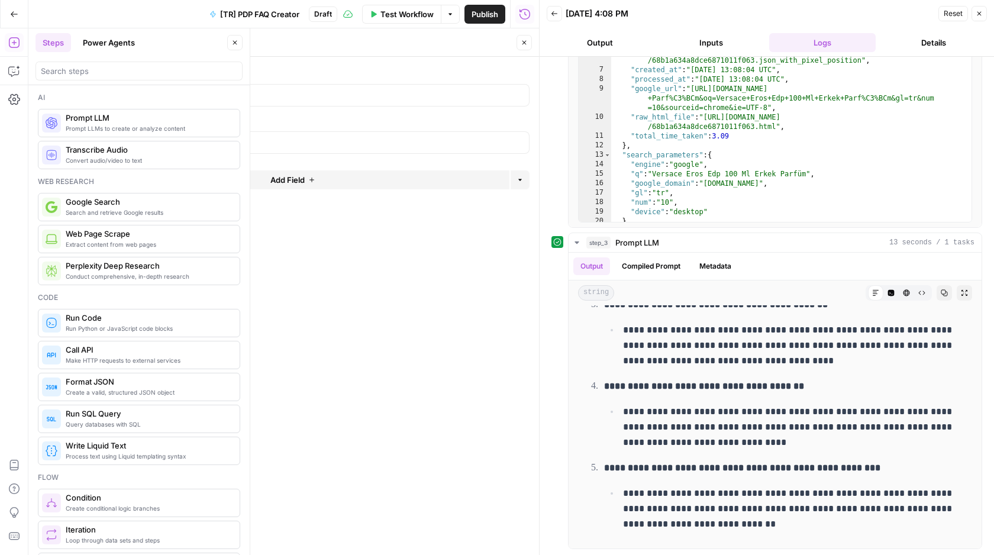
click at [601, 38] on button "Output" at bounding box center [600, 42] width 107 height 19
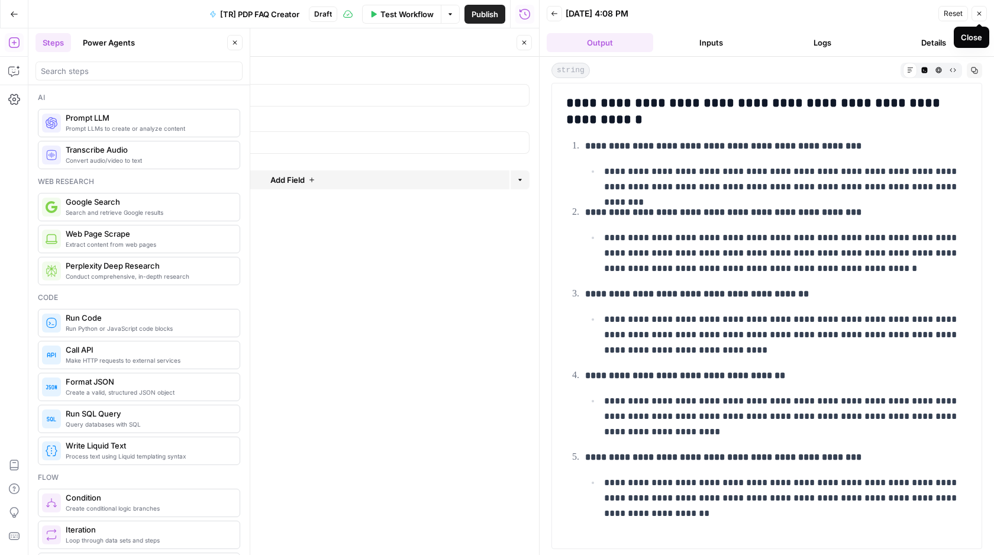
click at [976, 16] on icon "button" at bounding box center [979, 13] width 7 height 7
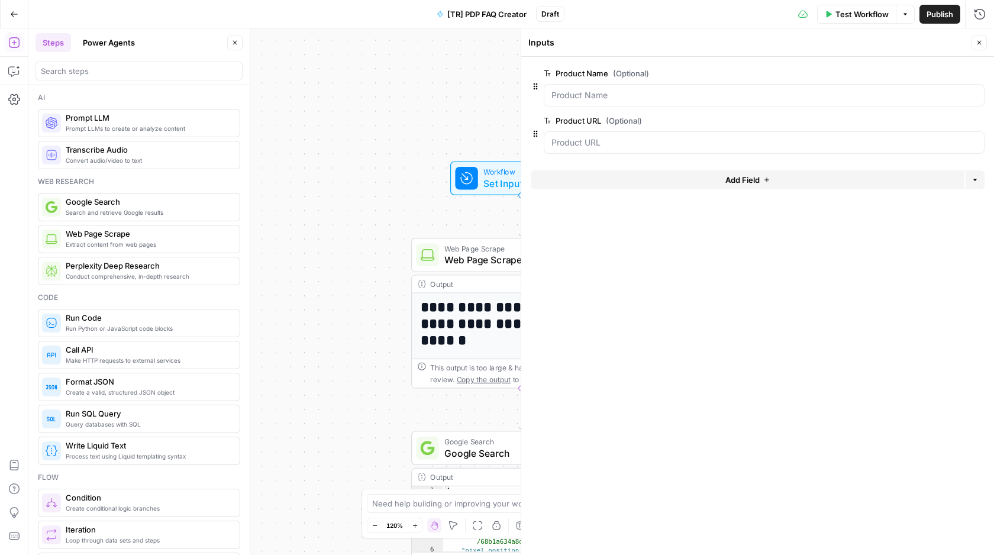
click at [377, 365] on div "**********" at bounding box center [511, 291] width 966 height 527
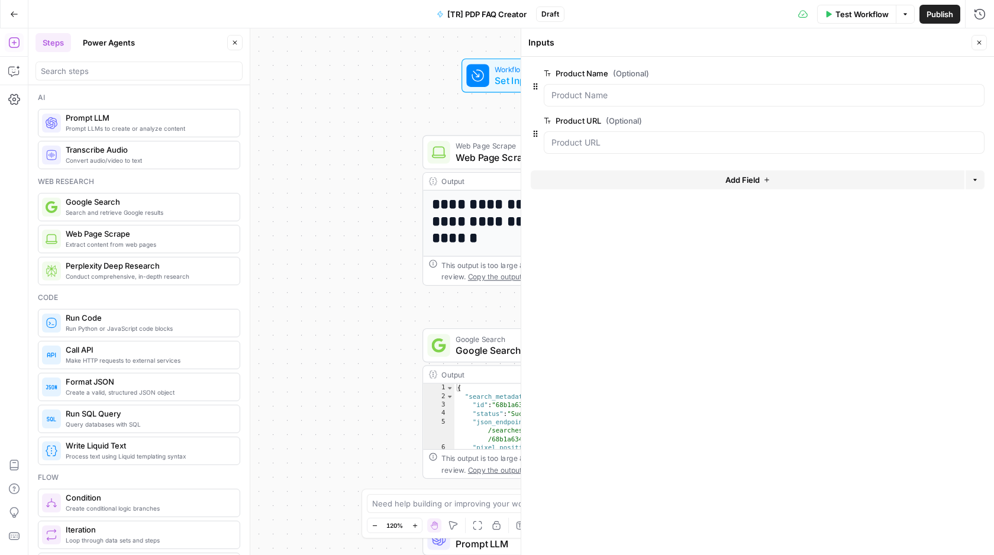
click at [979, 44] on icon "button" at bounding box center [979, 42] width 7 height 7
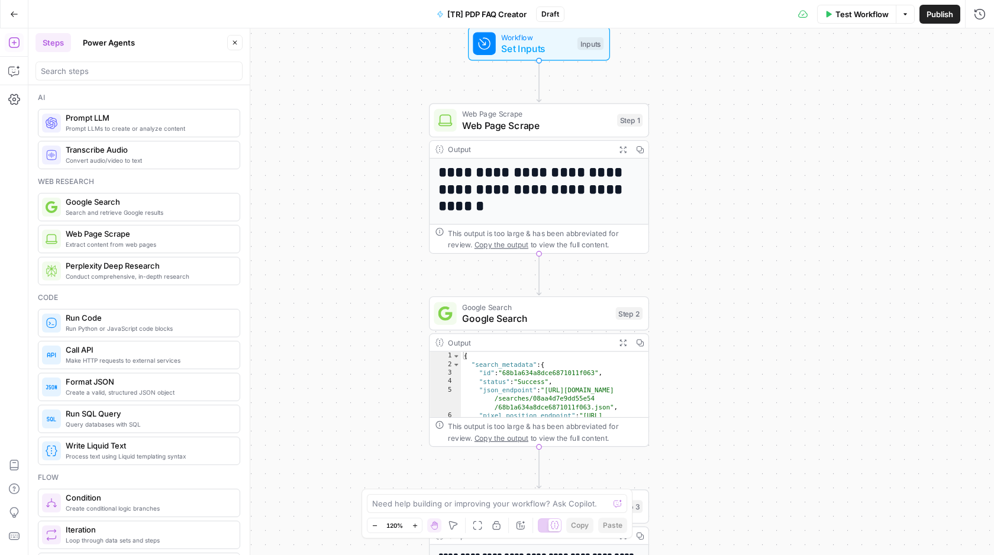
click at [511, 195] on h1 "**********" at bounding box center [540, 190] width 202 height 50
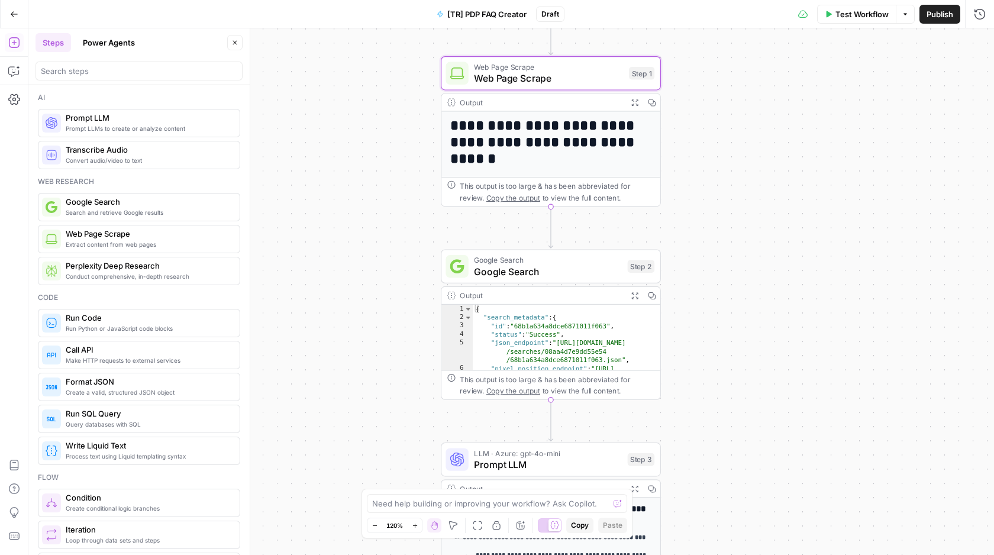
click at [517, 468] on span "Prompt LLM" at bounding box center [548, 465] width 148 height 14
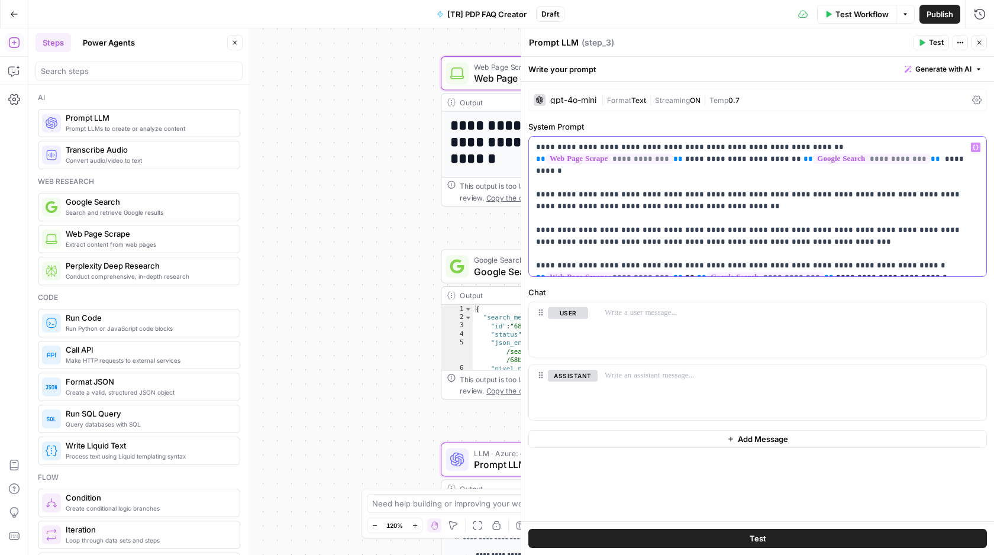
click at [918, 262] on p "**********" at bounding box center [757, 206] width 443 height 130
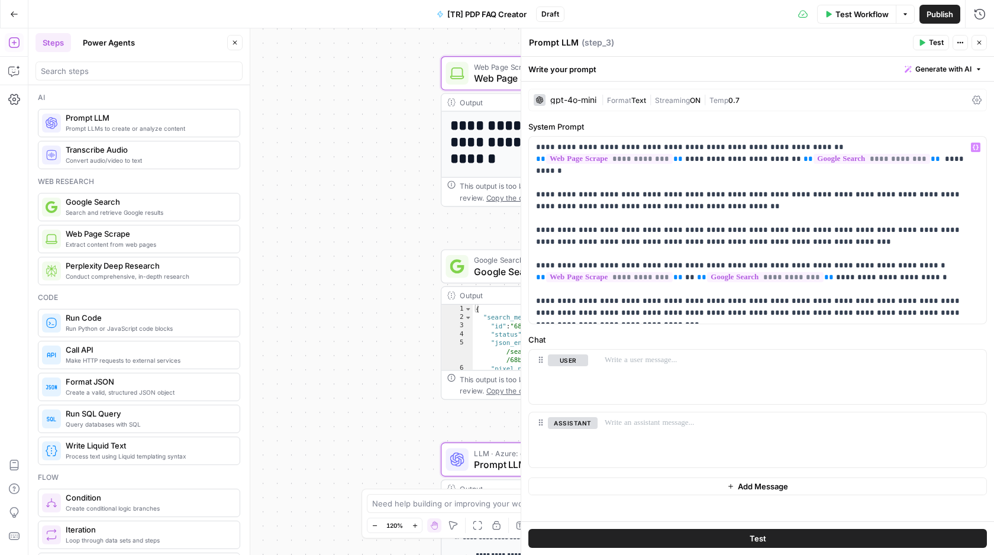
click at [931, 37] on span "Test" at bounding box center [936, 42] width 15 height 11
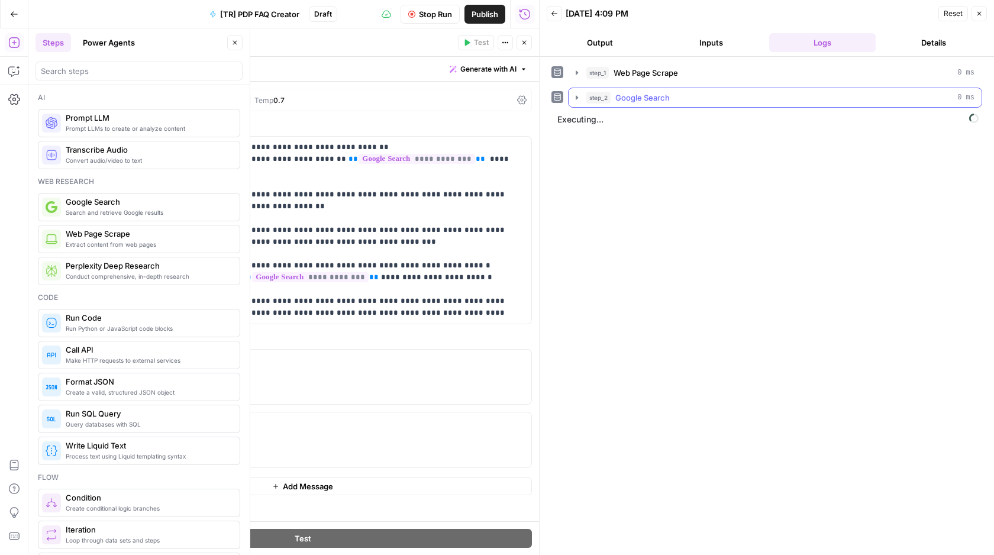
click at [572, 127] on span "Executing..." at bounding box center [768, 119] width 429 height 19
click at [474, 175] on p "**********" at bounding box center [302, 230] width 443 height 178
drag, startPoint x: 205, startPoint y: 197, endPoint x: 103, endPoint y: 198, distance: 101.8
click at [103, 198] on p "**********" at bounding box center [302, 230] width 443 height 178
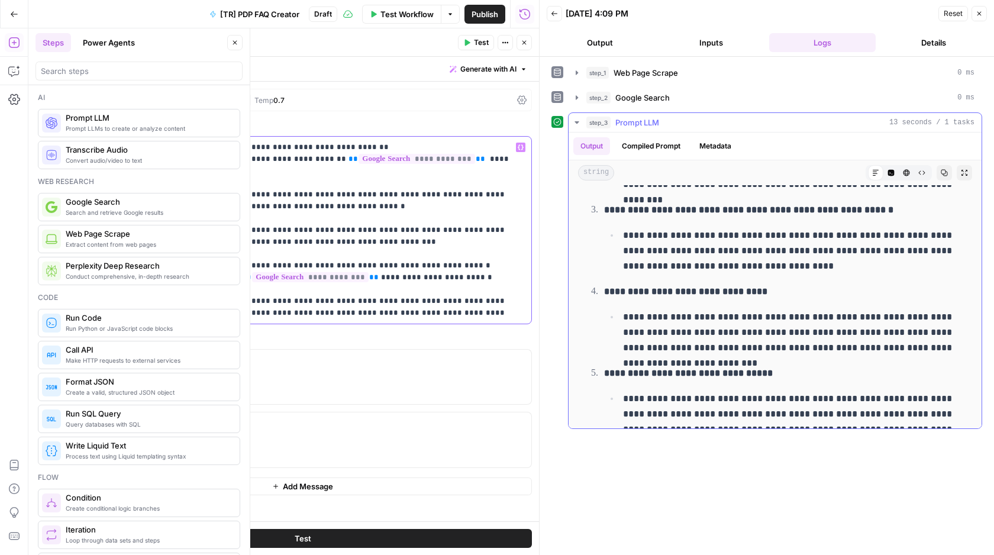
scroll to position [208, 0]
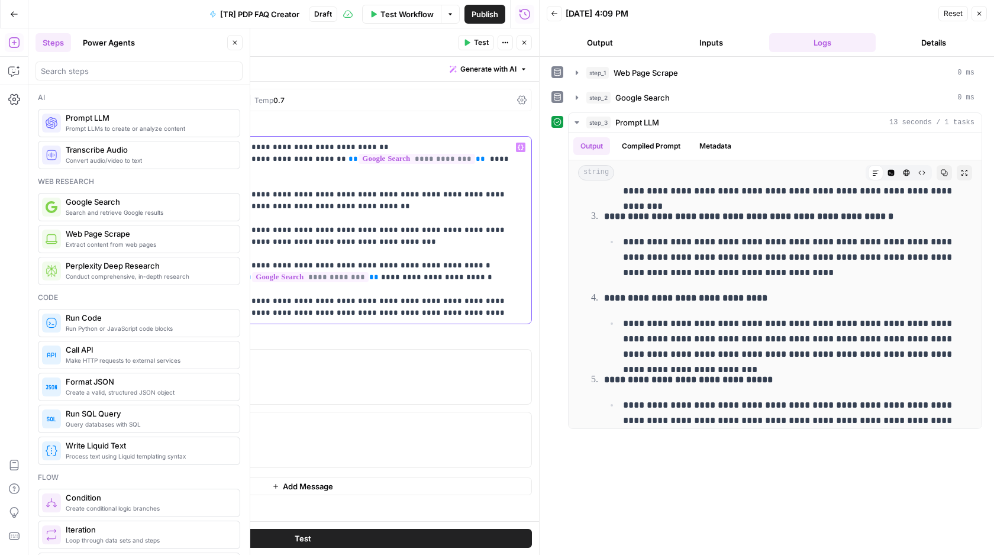
click at [146, 309] on p "**********" at bounding box center [302, 230] width 443 height 178
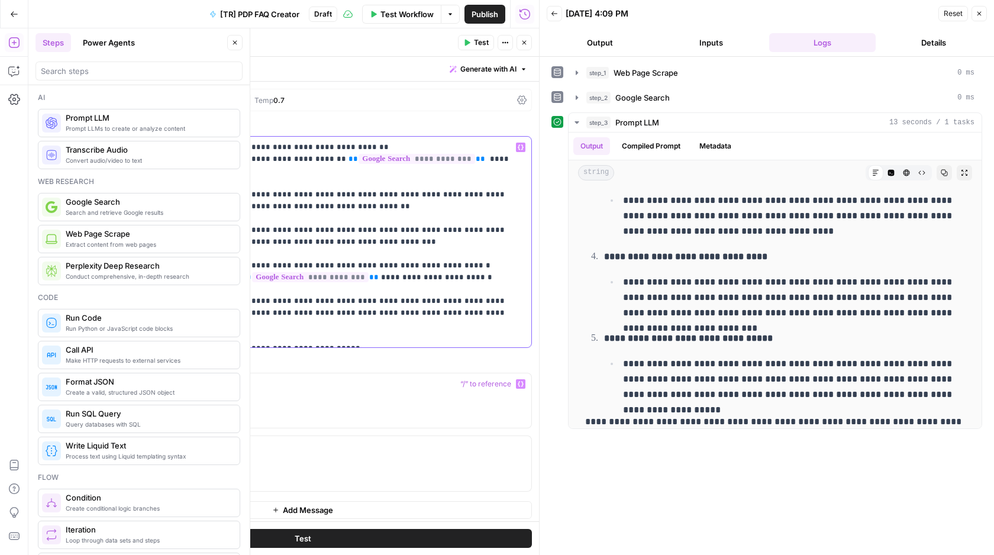
scroll to position [5, 0]
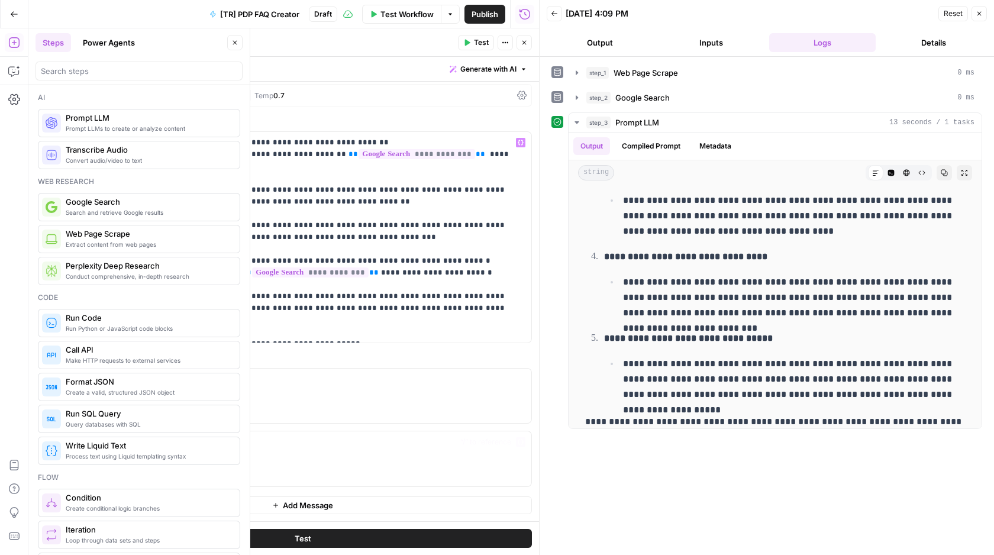
click at [352, 531] on button "Test" at bounding box center [302, 538] width 459 height 19
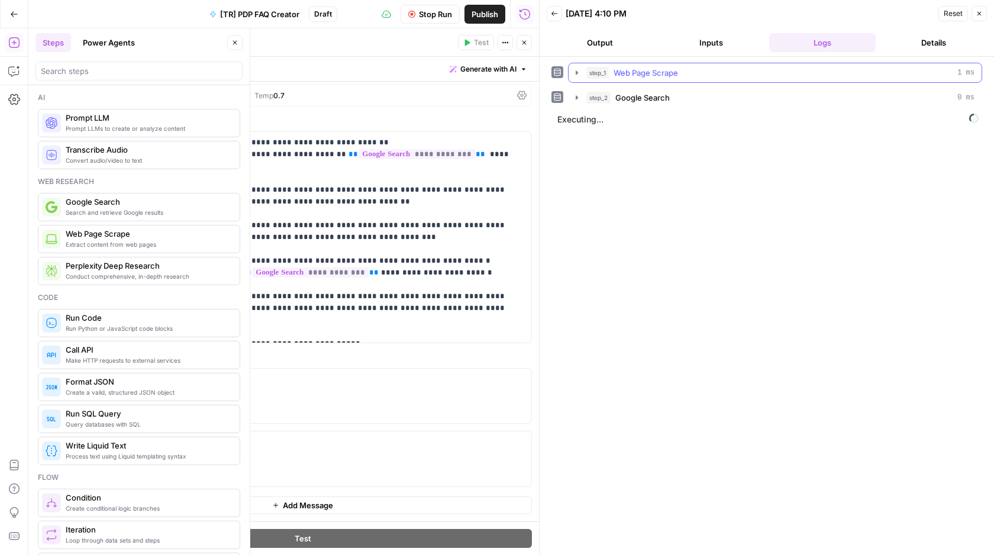
click at [715, 64] on button "step_1 Web Page Scrape 1 ms" at bounding box center [775, 72] width 413 height 19
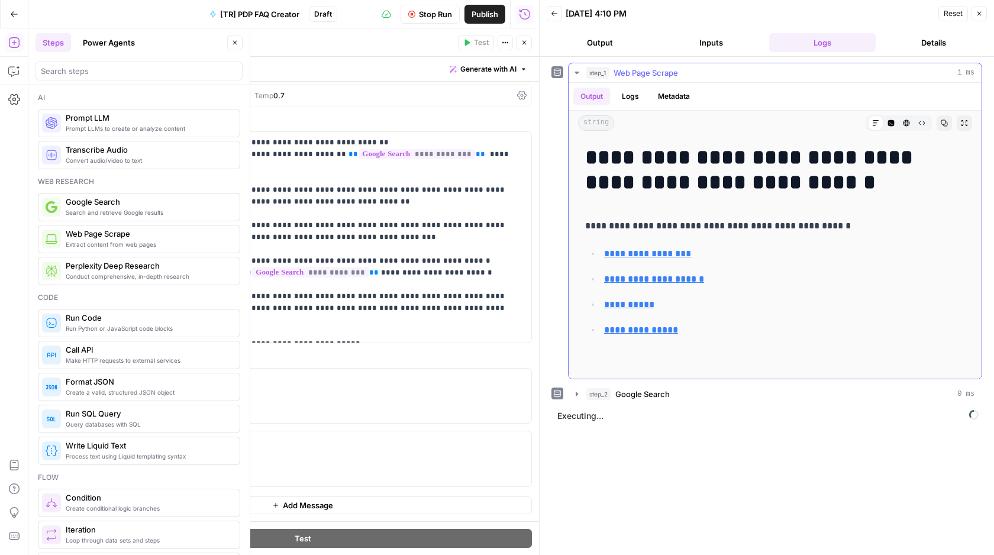
click at [705, 73] on div "step_1 Web Page Scrape 1 ms" at bounding box center [781, 73] width 388 height 12
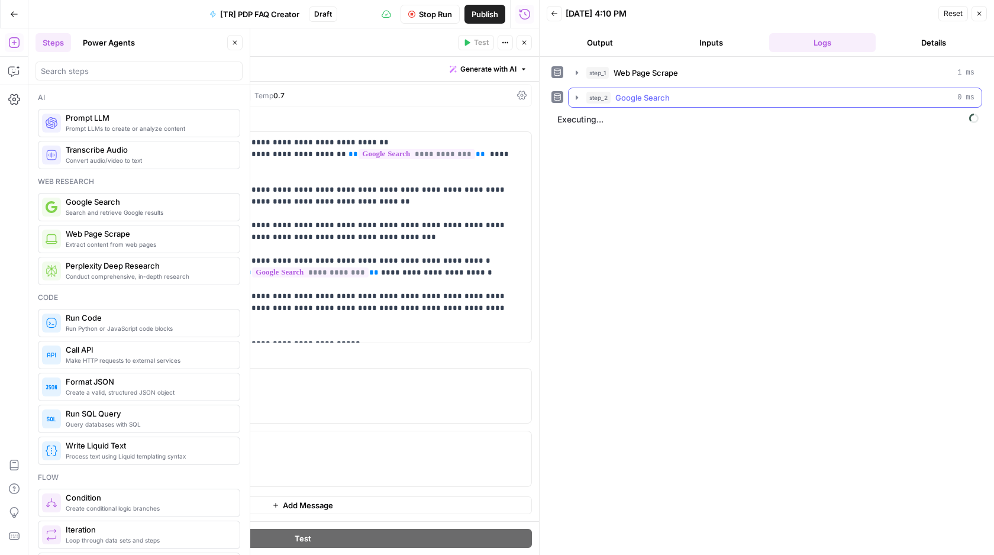
click at [619, 100] on span "Google Search" at bounding box center [643, 98] width 54 height 12
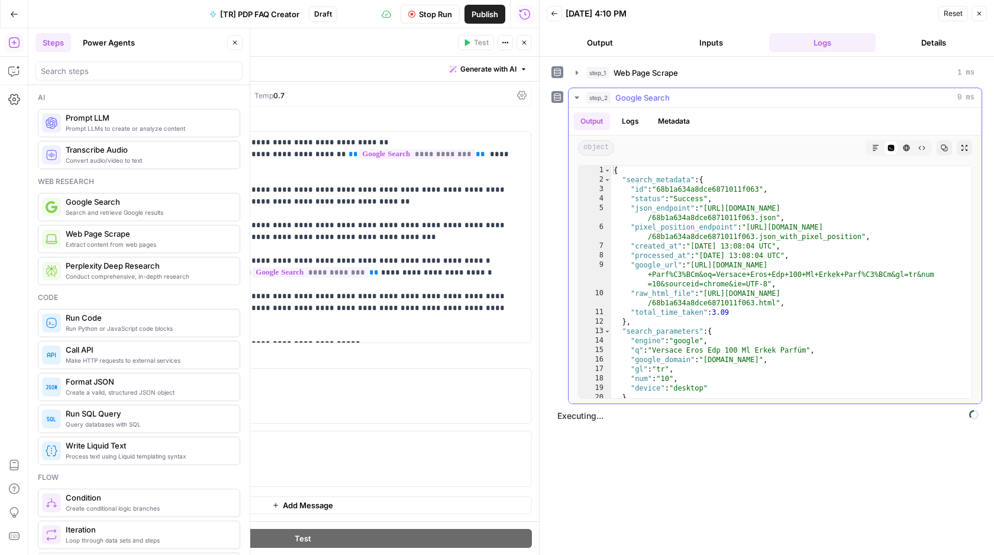
click at [619, 100] on span "Google Search" at bounding box center [643, 98] width 54 height 12
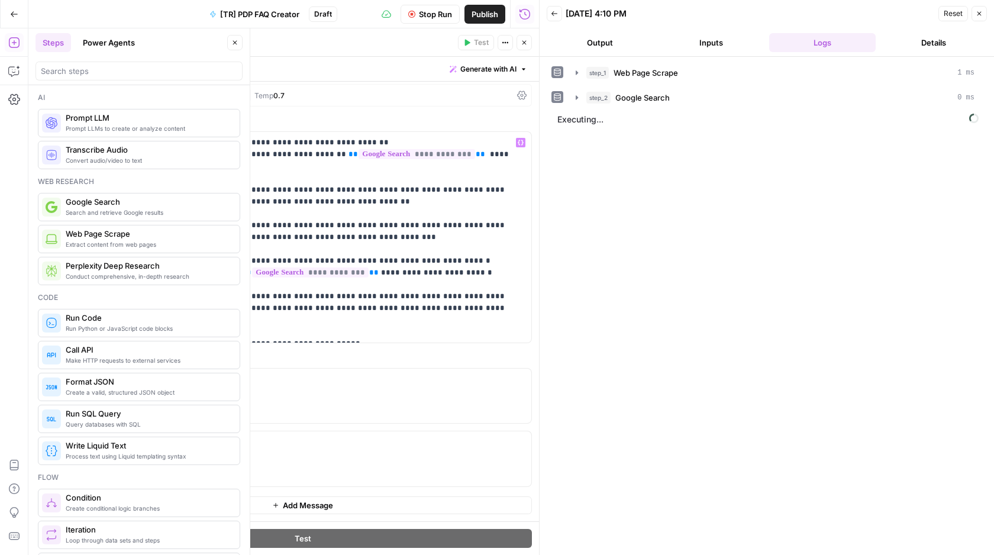
scroll to position [0, 0]
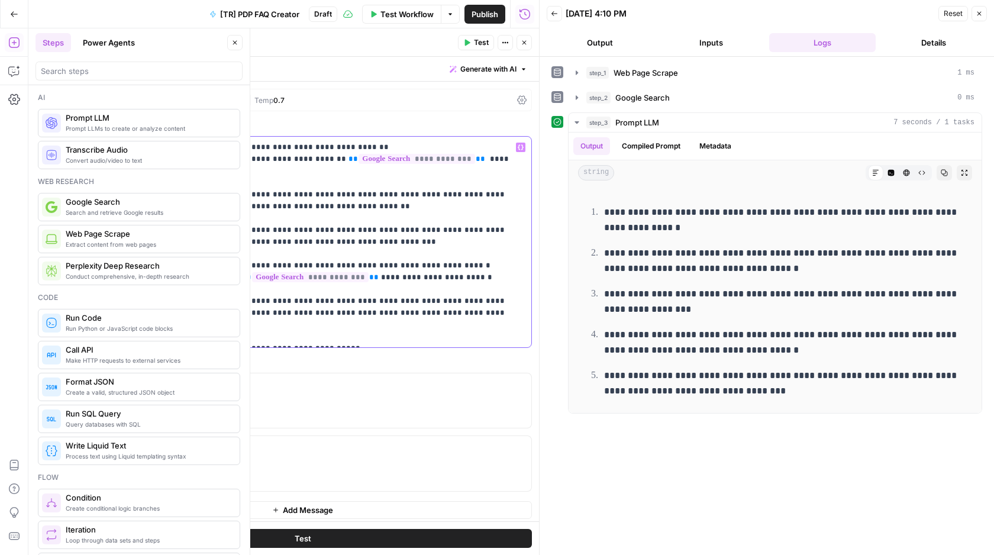
click at [370, 325] on p "**********" at bounding box center [302, 241] width 443 height 201
click at [350, 334] on p "**********" at bounding box center [302, 241] width 443 height 201
click at [202, 295] on p "**********" at bounding box center [302, 241] width 443 height 201
click at [189, 308] on p "**********" at bounding box center [302, 241] width 443 height 201
click at [773, 128] on button "step_3 Prompt LLM 7 seconds / 1 tasks" at bounding box center [775, 122] width 413 height 19
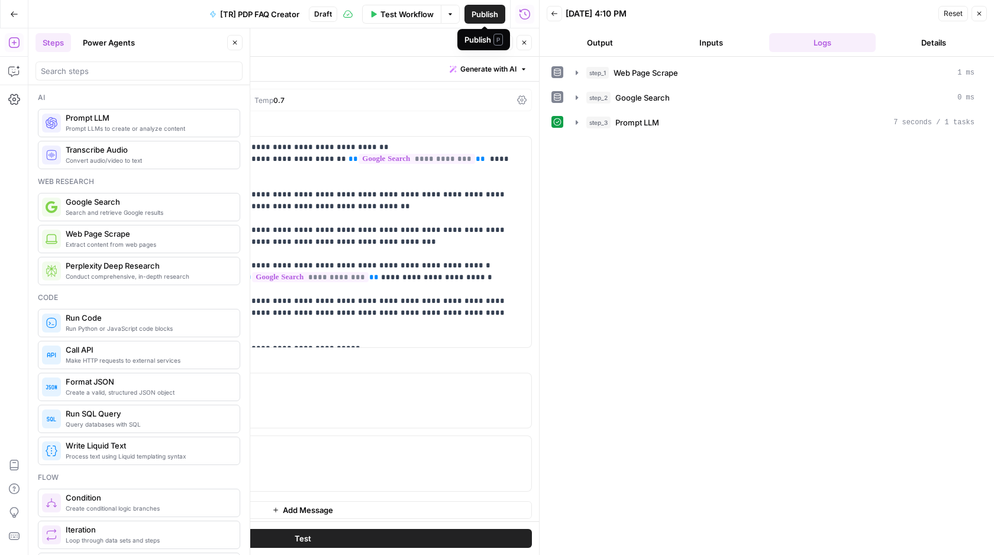
click at [490, 16] on span "Publish" at bounding box center [485, 14] width 27 height 12
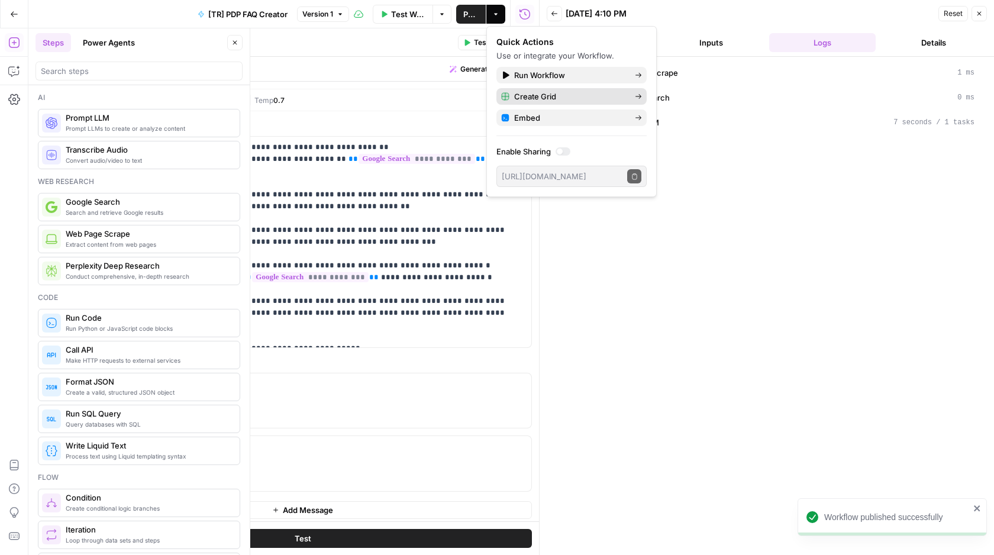
click at [547, 98] on span "Create Grid" at bounding box center [569, 97] width 111 height 12
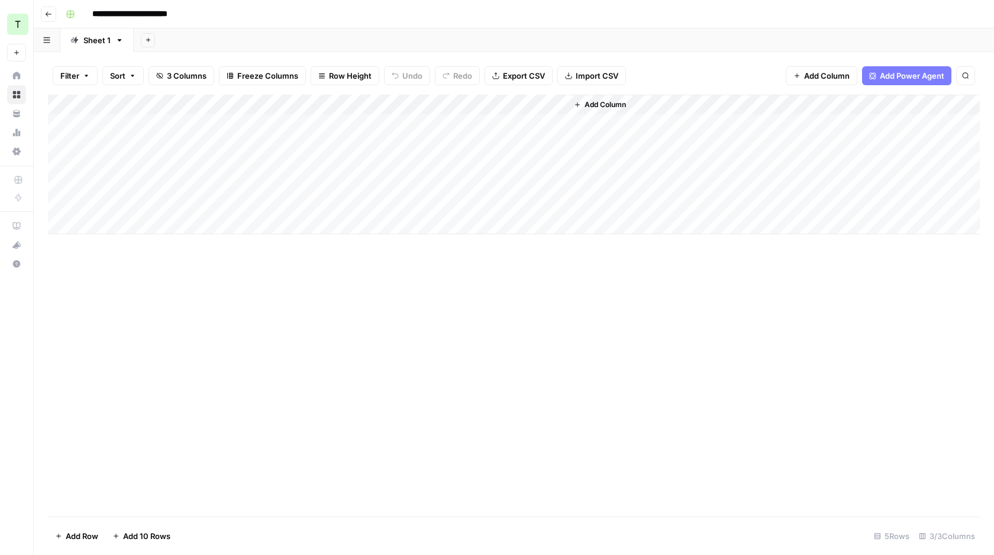
click at [111, 227] on div "Add Column" at bounding box center [514, 165] width 932 height 140
click at [125, 128] on div "Add Column" at bounding box center [514, 175] width 932 height 160
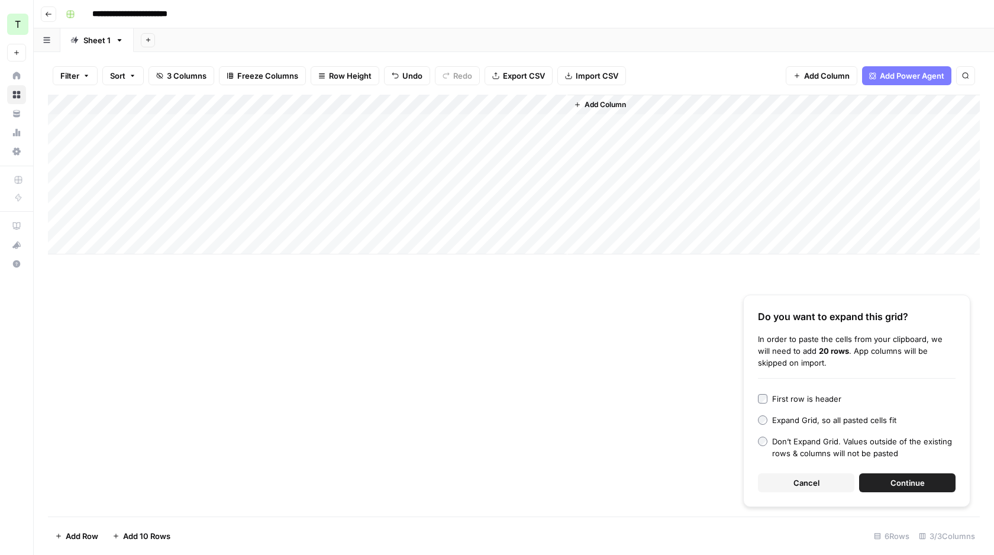
click at [893, 490] on button "Continue" at bounding box center [908, 483] width 96 height 19
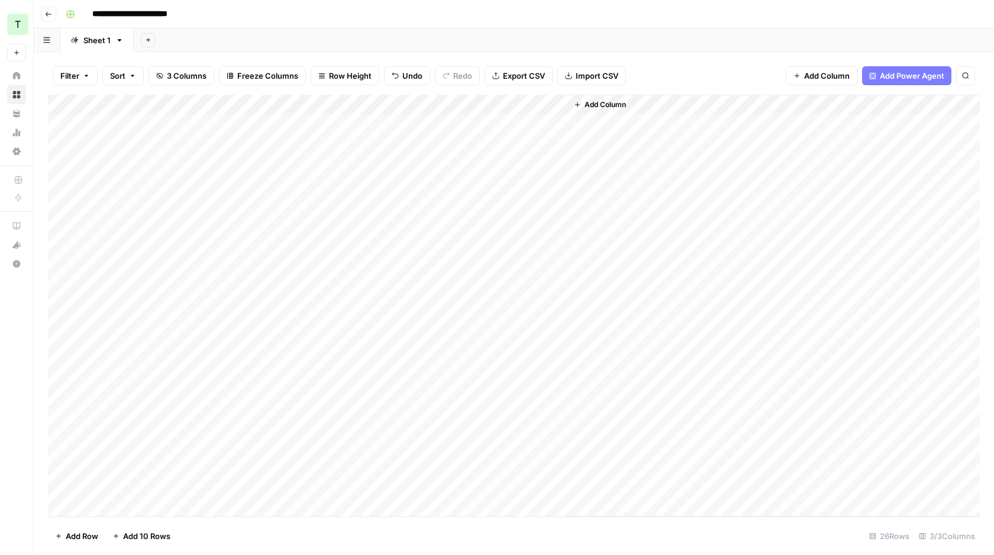
click at [555, 105] on div "Add Column" at bounding box center [514, 306] width 932 height 422
click at [575, 131] on span "All Rows" at bounding box center [599, 132] width 75 height 12
click at [503, 120] on div "Add Column" at bounding box center [514, 306] width 932 height 422
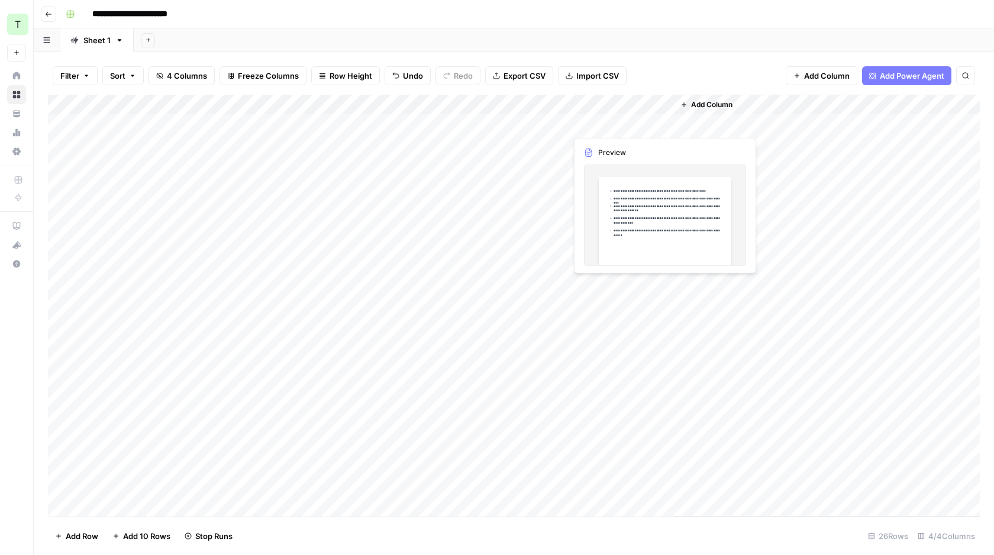
click at [639, 123] on div "Add Column" at bounding box center [514, 306] width 932 height 422
click at [629, 123] on div "Add Column" at bounding box center [514, 306] width 932 height 422
click at [629, 123] on div at bounding box center [620, 124] width 108 height 22
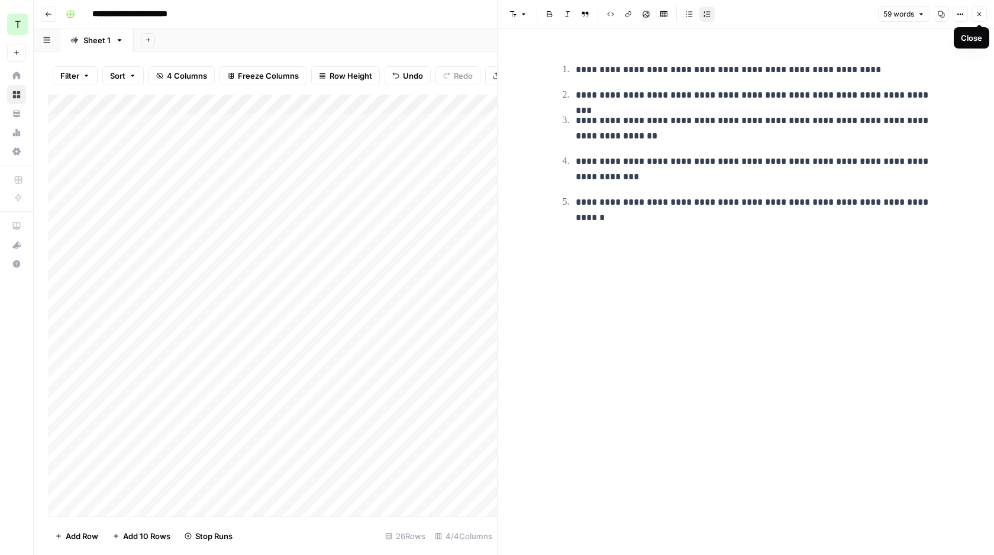
click at [980, 9] on button "Close" at bounding box center [979, 14] width 15 height 15
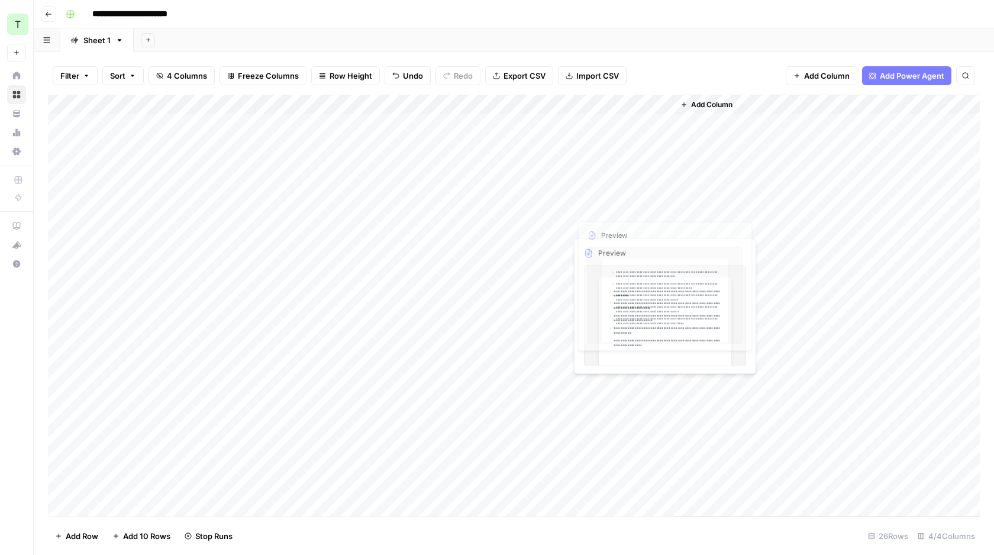
click at [597, 161] on div "Add Column" at bounding box center [514, 306] width 932 height 422
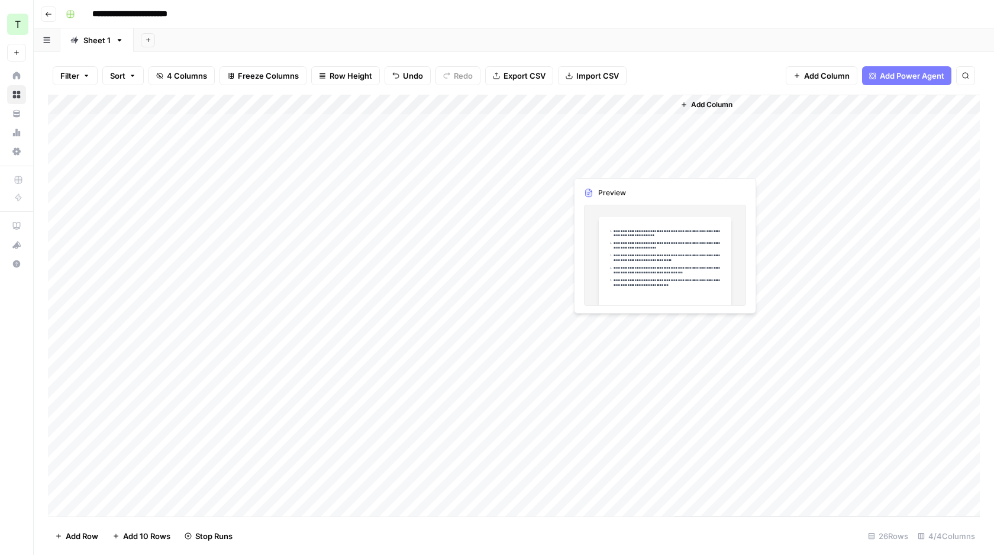
click at [597, 161] on div "Add Column" at bounding box center [514, 306] width 932 height 422
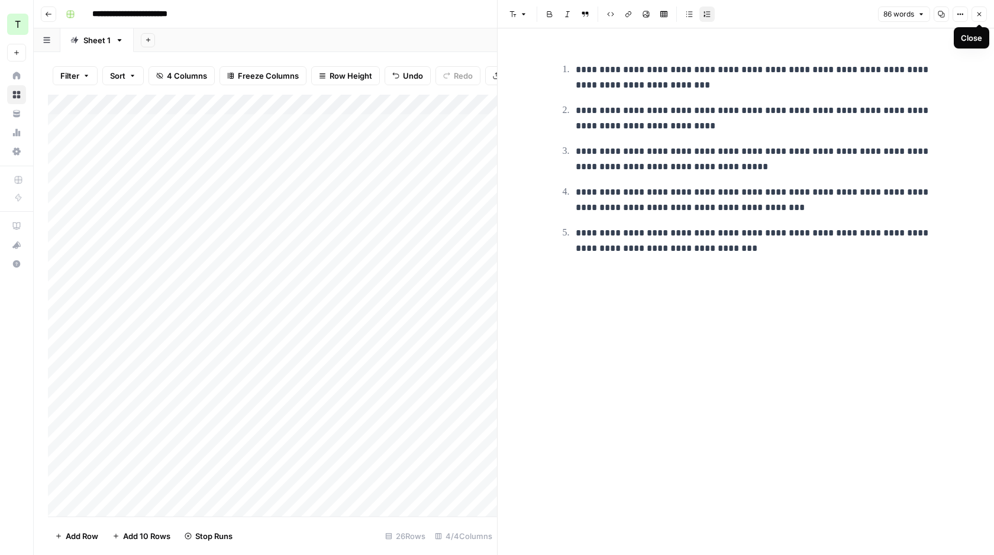
click at [976, 14] on icon "button" at bounding box center [979, 14] width 7 height 7
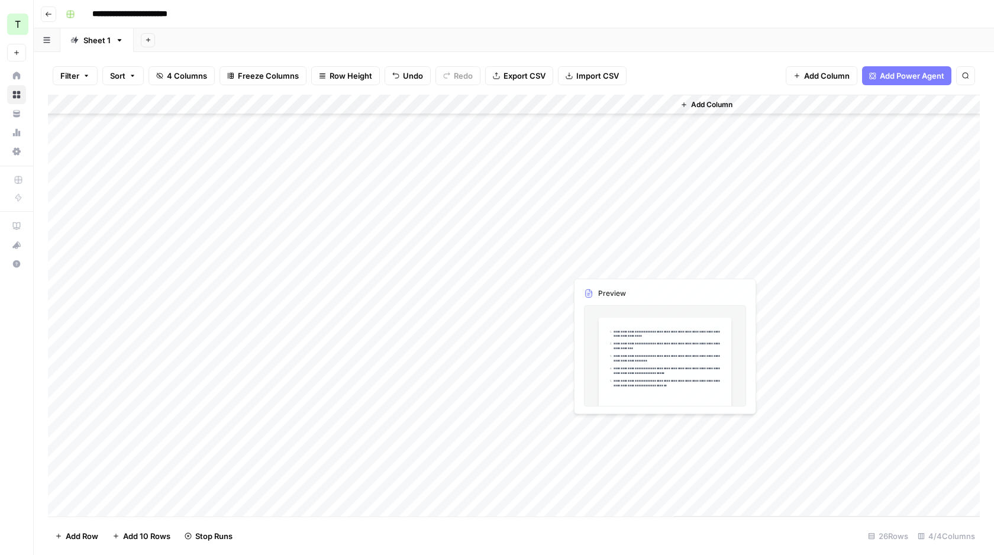
scroll to position [140, 0]
click at [601, 242] on div "Add Column" at bounding box center [514, 306] width 932 height 422
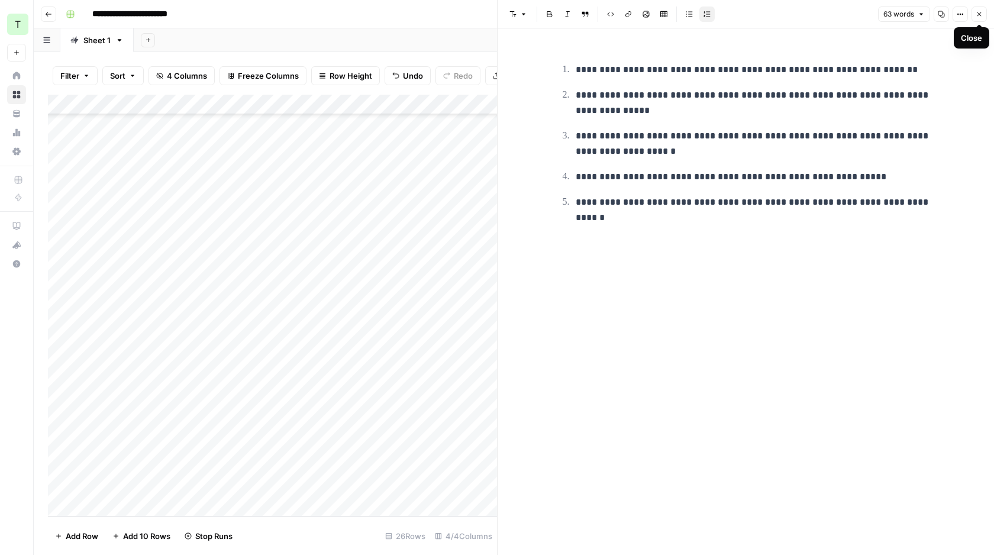
click at [984, 17] on button "Close" at bounding box center [979, 14] width 15 height 15
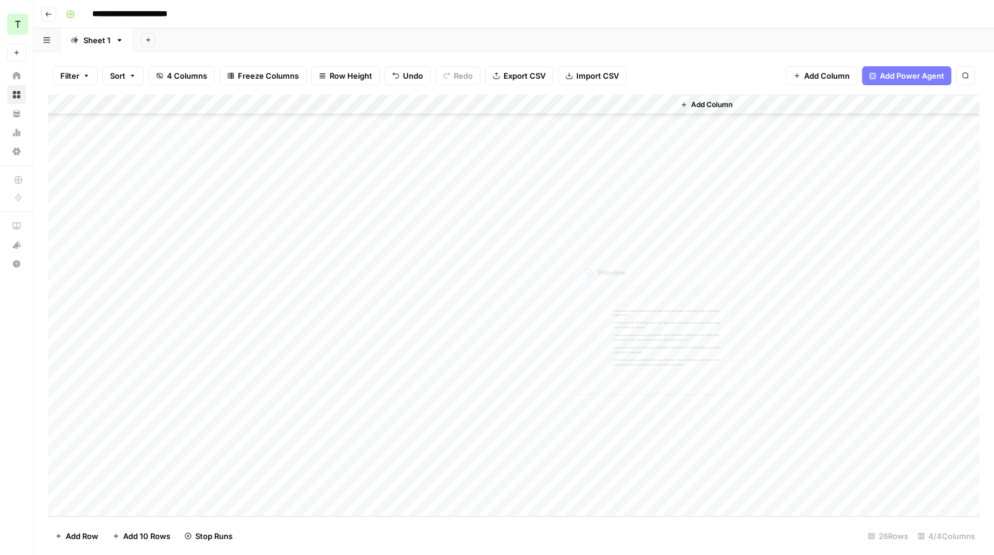
click at [588, 401] on div "Add Column" at bounding box center [514, 306] width 932 height 422
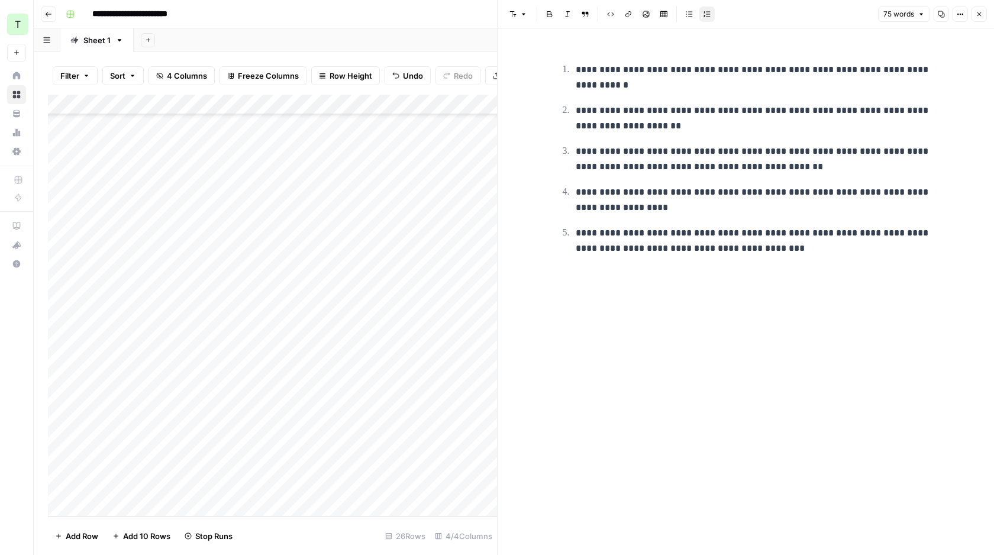
click at [984, 20] on button "Close" at bounding box center [979, 14] width 15 height 15
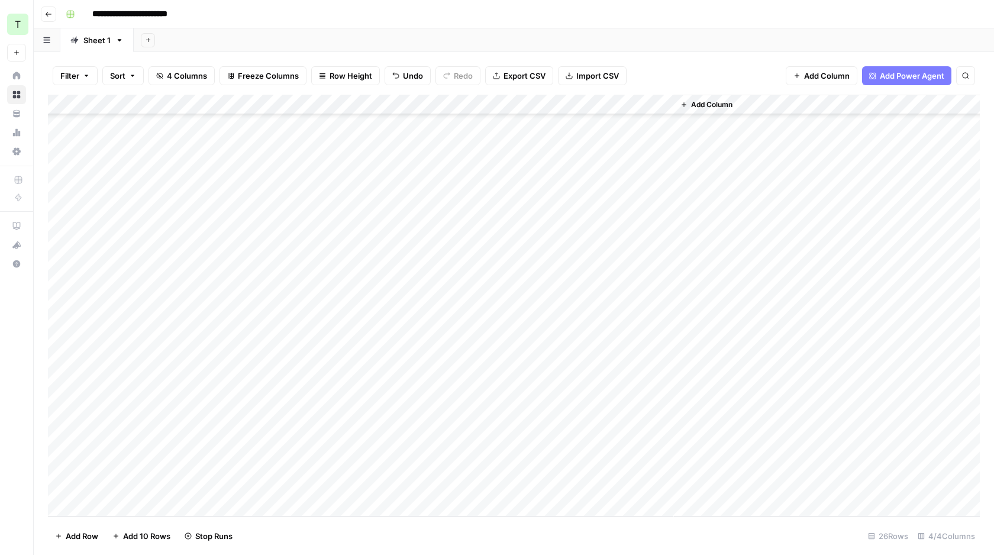
click at [540, 102] on div "Add Column" at bounding box center [514, 306] width 932 height 422
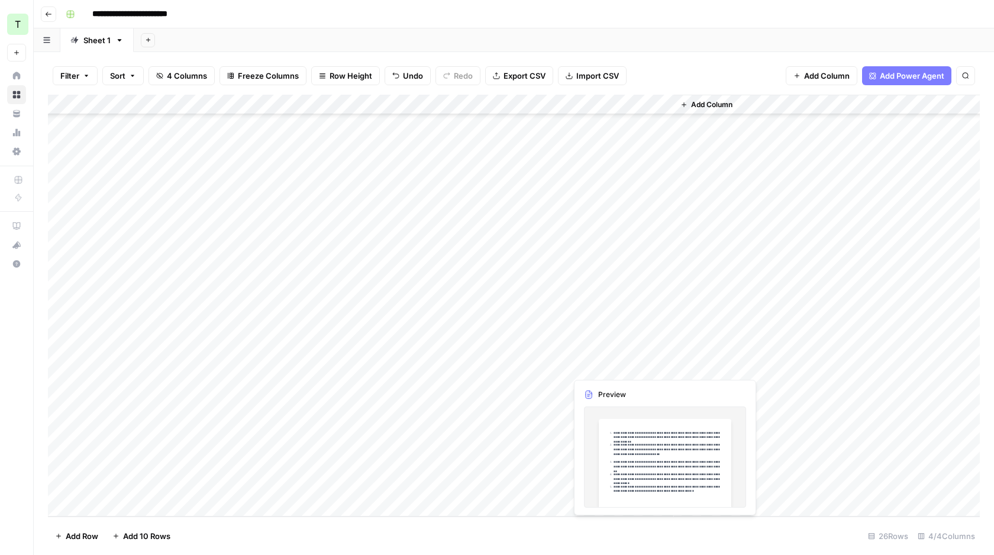
click at [607, 368] on div "Add Column" at bounding box center [514, 306] width 932 height 422
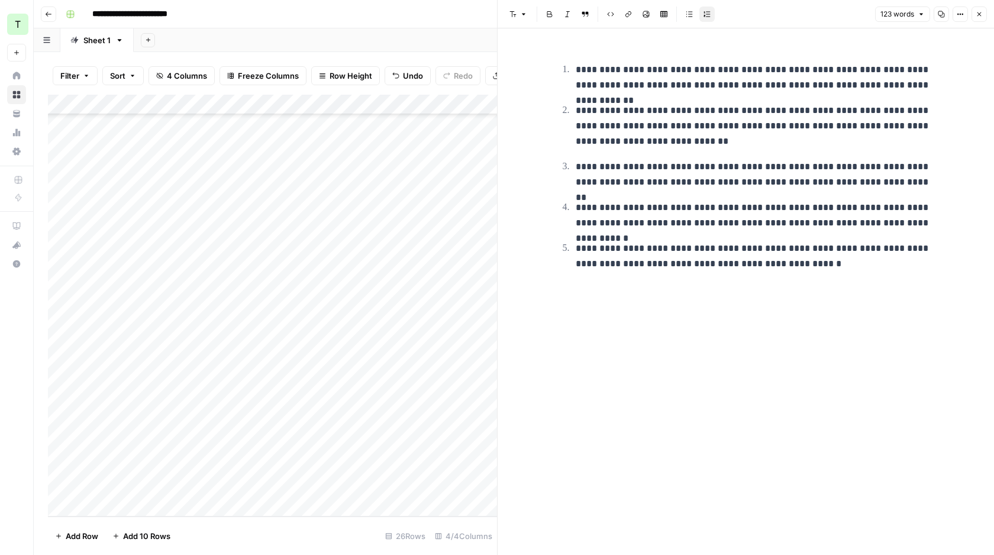
click at [981, 11] on icon "button" at bounding box center [979, 14] width 7 height 7
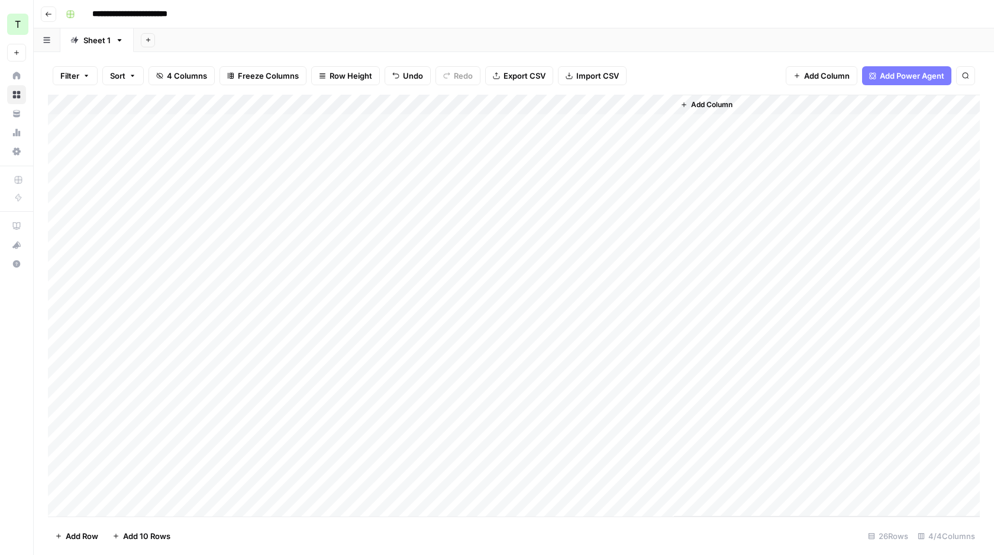
click at [542, 105] on div "Add Column" at bounding box center [514, 306] width 932 height 422
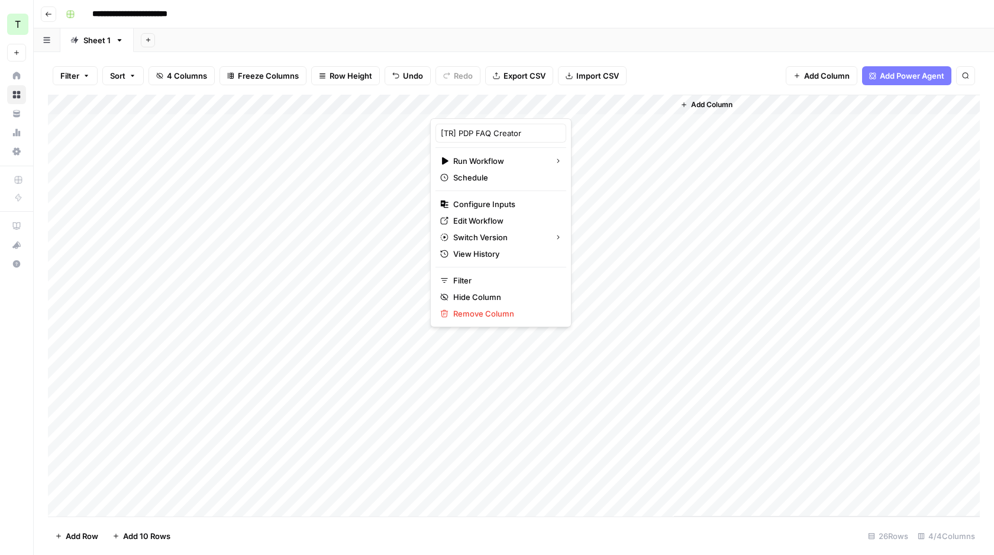
click at [474, 96] on div at bounding box center [498, 107] width 137 height 24
click at [500, 101] on div at bounding box center [498, 107] width 137 height 24
click at [498, 224] on span "Edit Workflow" at bounding box center [505, 221] width 104 height 12
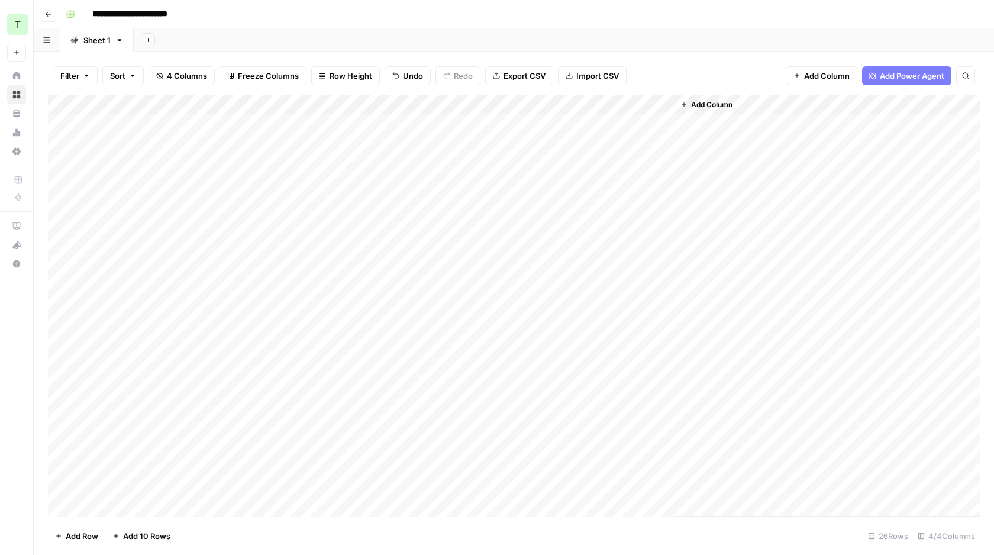
click at [559, 102] on div "Add Column" at bounding box center [514, 306] width 932 height 422
click at [592, 138] on button "All Rows" at bounding box center [601, 132] width 89 height 17
click at [642, 123] on div "Add Column" at bounding box center [514, 306] width 932 height 422
click at [662, 123] on div "Add Column" at bounding box center [514, 306] width 932 height 422
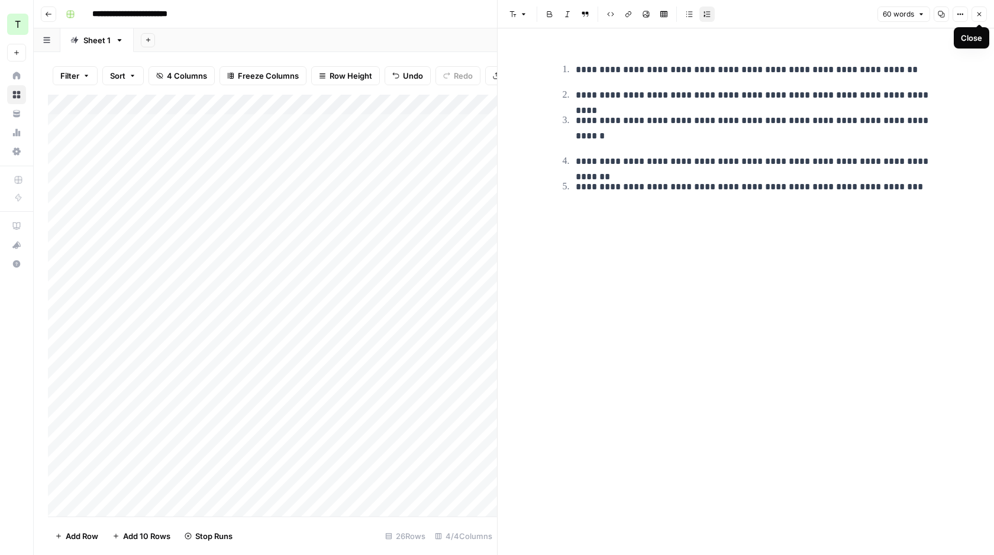
click at [977, 8] on button "Close" at bounding box center [979, 14] width 15 height 15
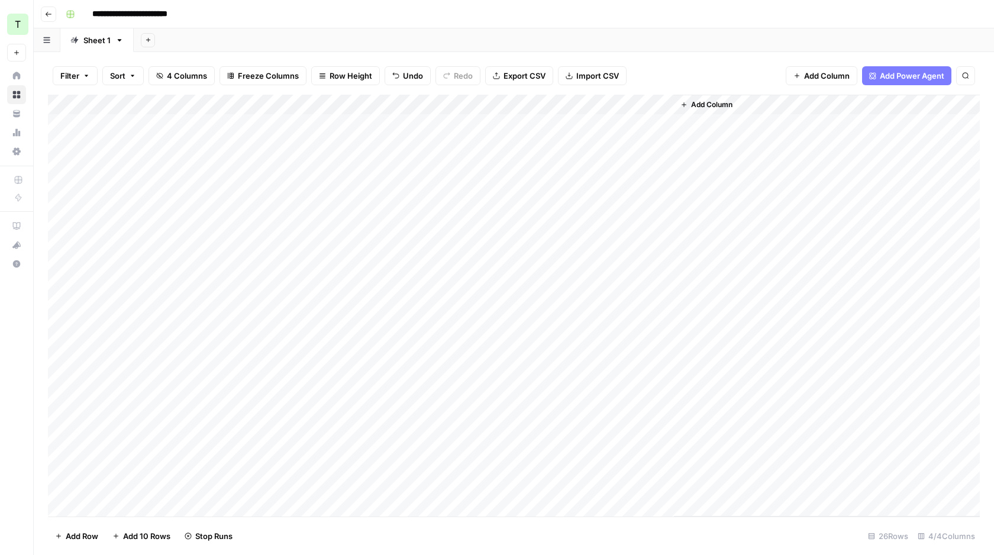
click at [659, 201] on div "Add Column" at bounding box center [514, 306] width 932 height 422
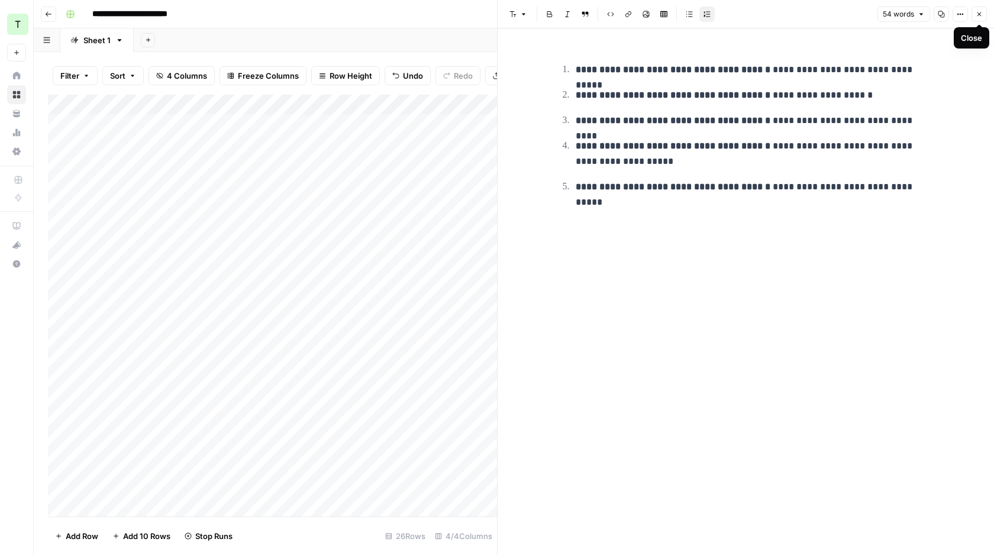
click at [980, 18] on button "Close" at bounding box center [979, 14] width 15 height 15
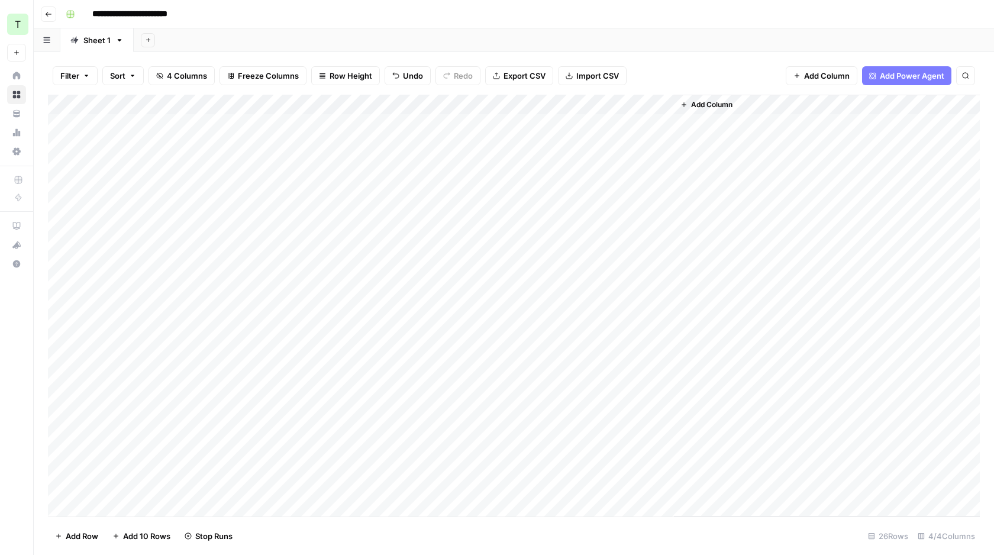
scroll to position [140, 0]
click at [662, 228] on div "Add Column" at bounding box center [514, 306] width 932 height 422
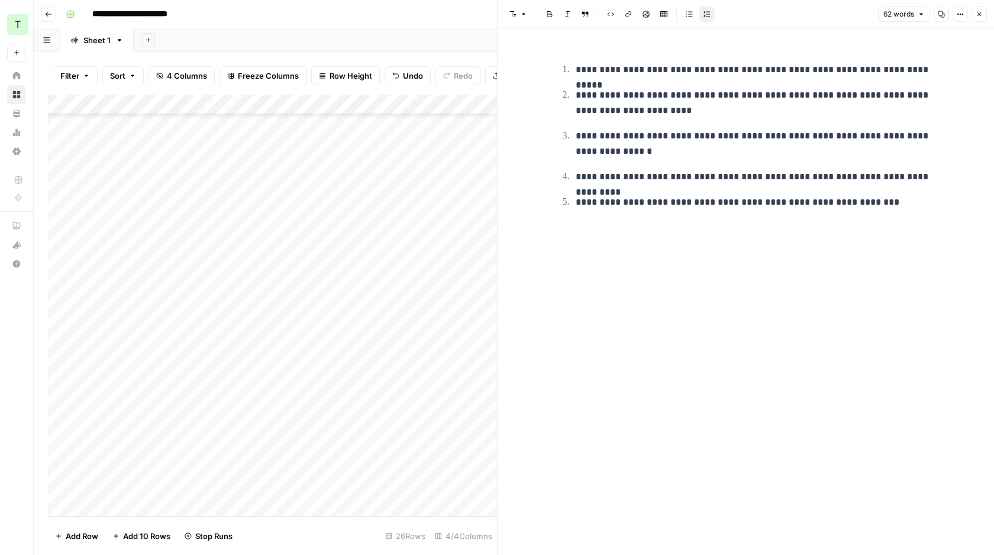
click at [981, 12] on icon "button" at bounding box center [980, 14] width 4 height 4
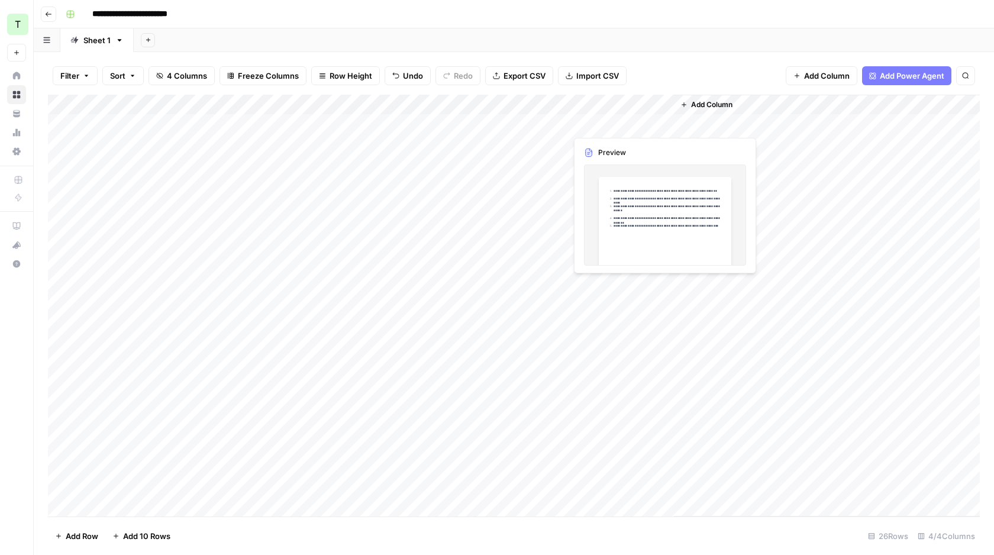
click at [619, 119] on div "Add Column" at bounding box center [514, 306] width 932 height 422
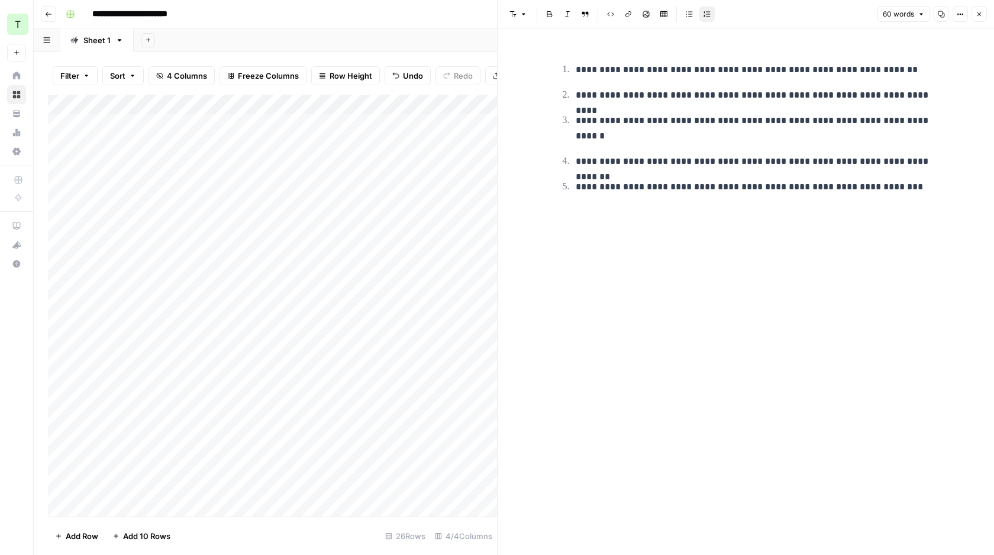
click at [979, 15] on icon "button" at bounding box center [979, 14] width 7 height 7
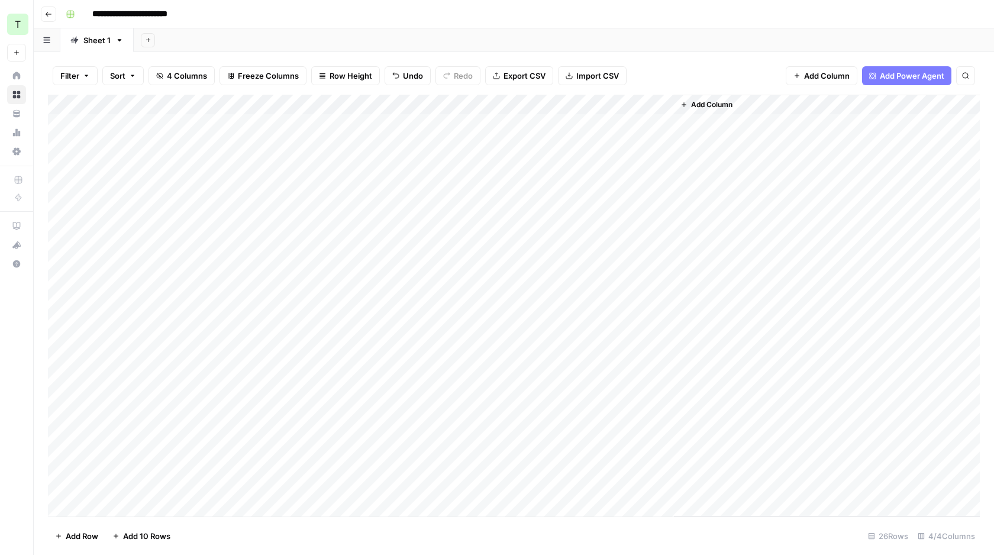
click at [504, 77] on span "Export CSV" at bounding box center [525, 76] width 42 height 12
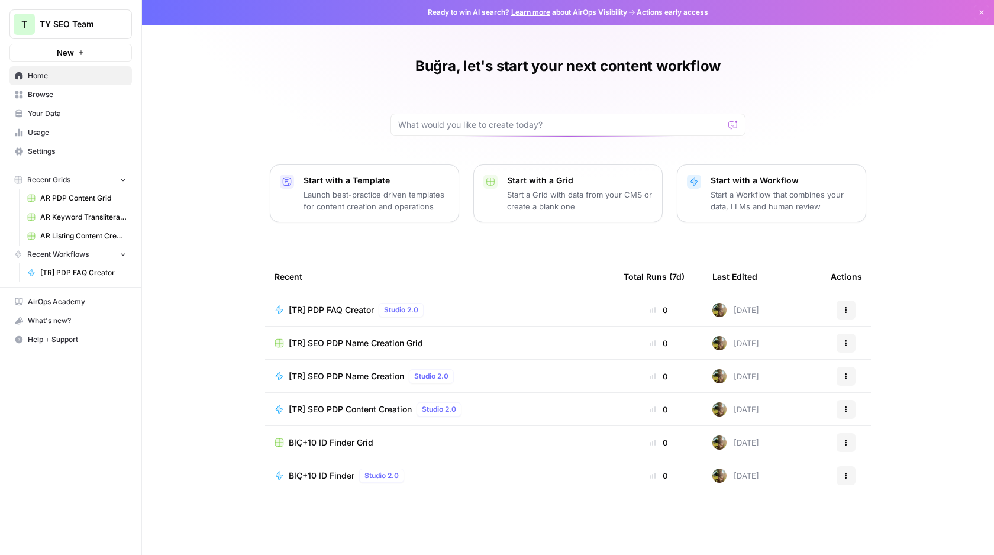
click at [56, 99] on span "Browse" at bounding box center [77, 94] width 99 height 11
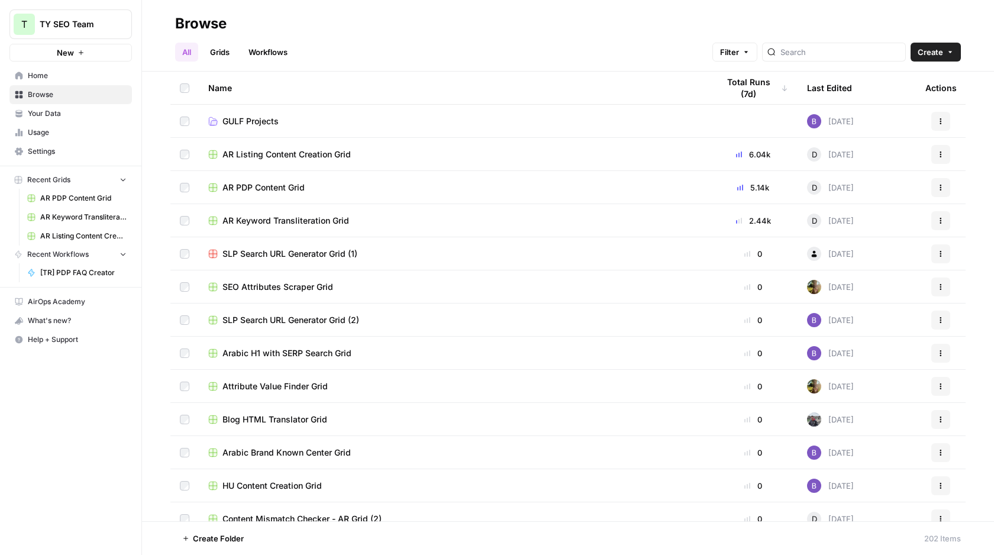
click at [261, 56] on link "Workflows" at bounding box center [268, 52] width 53 height 19
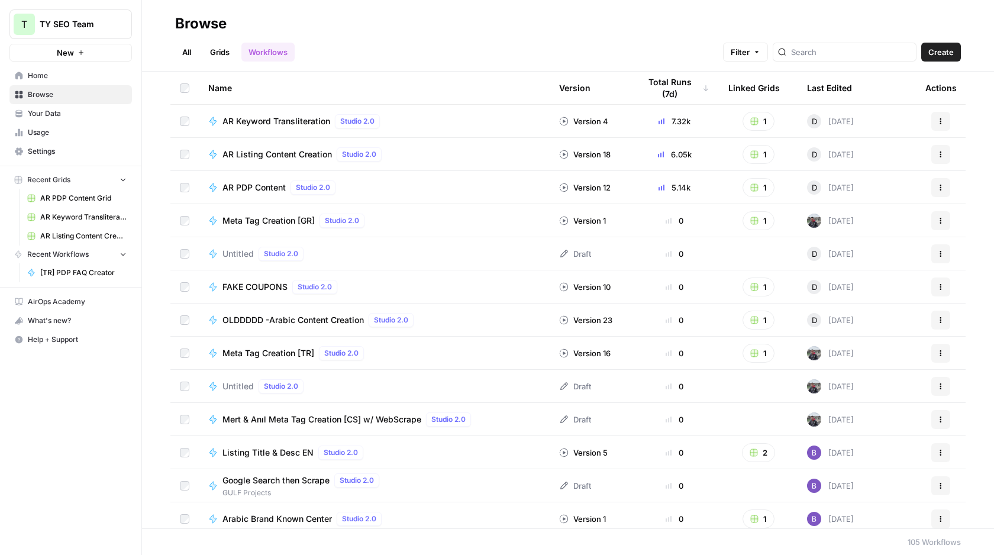
click at [273, 223] on span "Meta Tag Creation [GR]" at bounding box center [269, 221] width 92 height 12
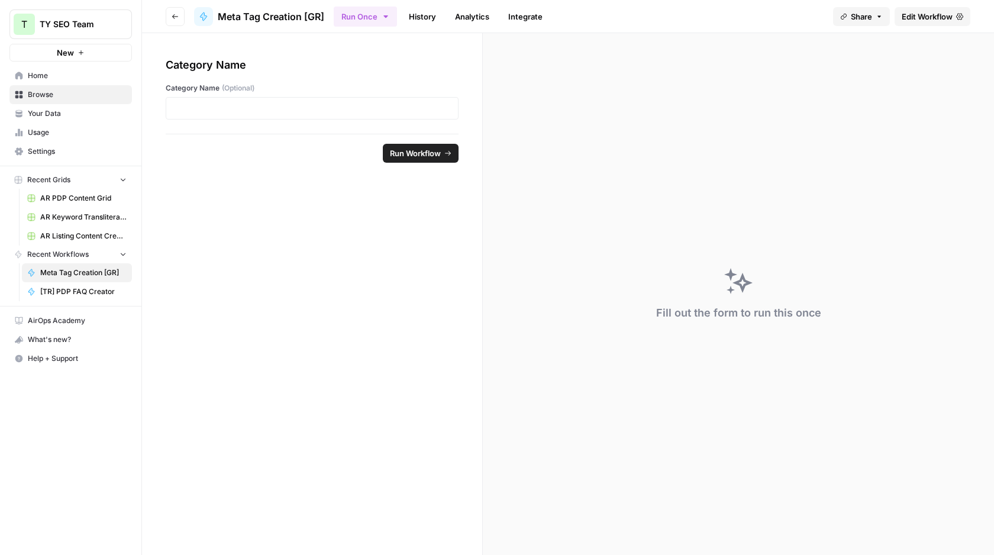
click at [944, 18] on span "Edit Workflow" at bounding box center [927, 17] width 51 height 12
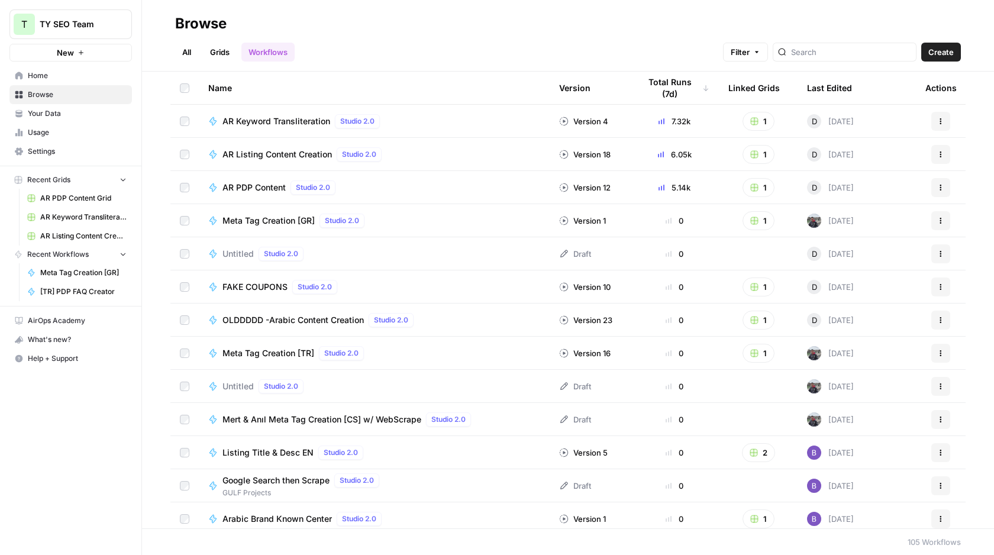
scroll to position [120, 0]
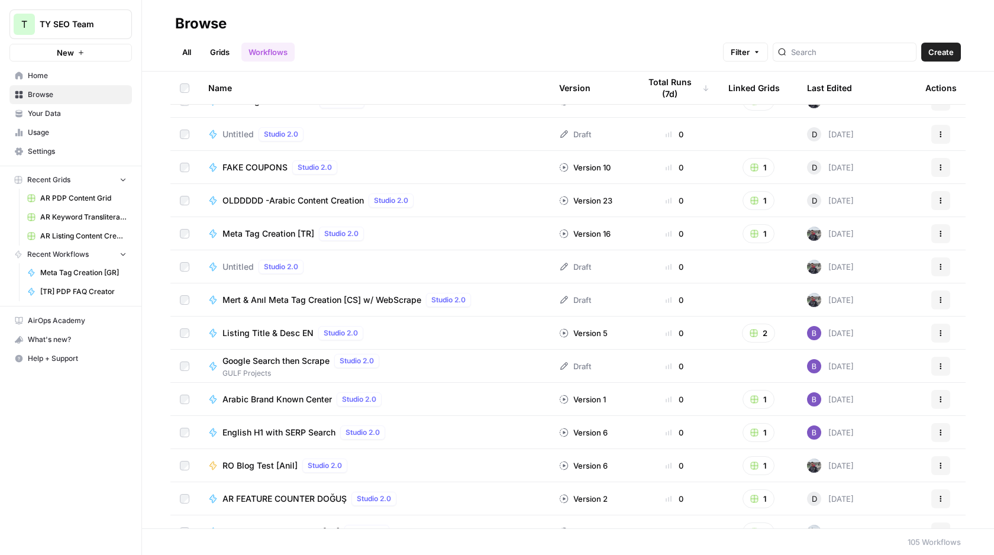
click at [274, 336] on span "Listing Title & Desc EN" at bounding box center [268, 333] width 91 height 12
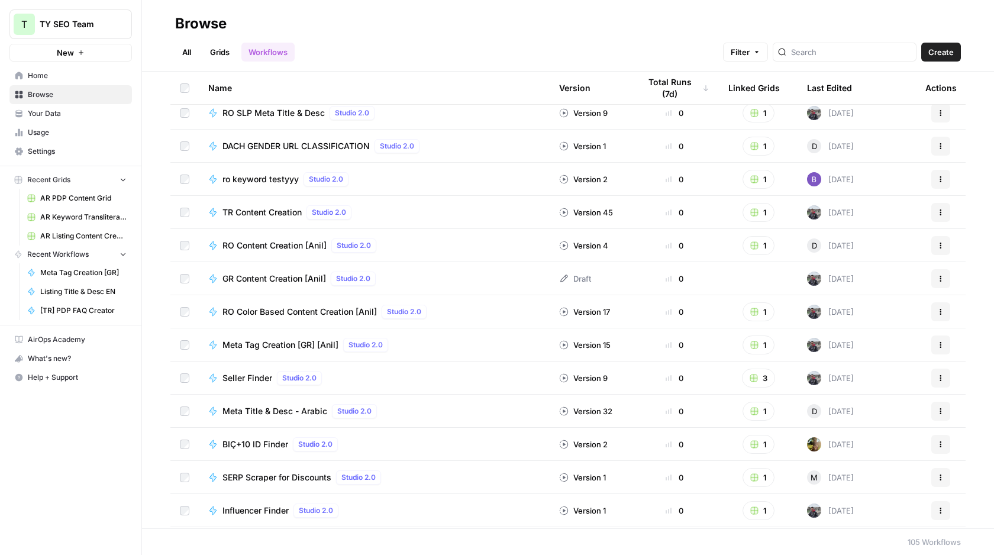
scroll to position [670, 0]
click at [298, 210] on span "TR Content Creation" at bounding box center [262, 214] width 79 height 12
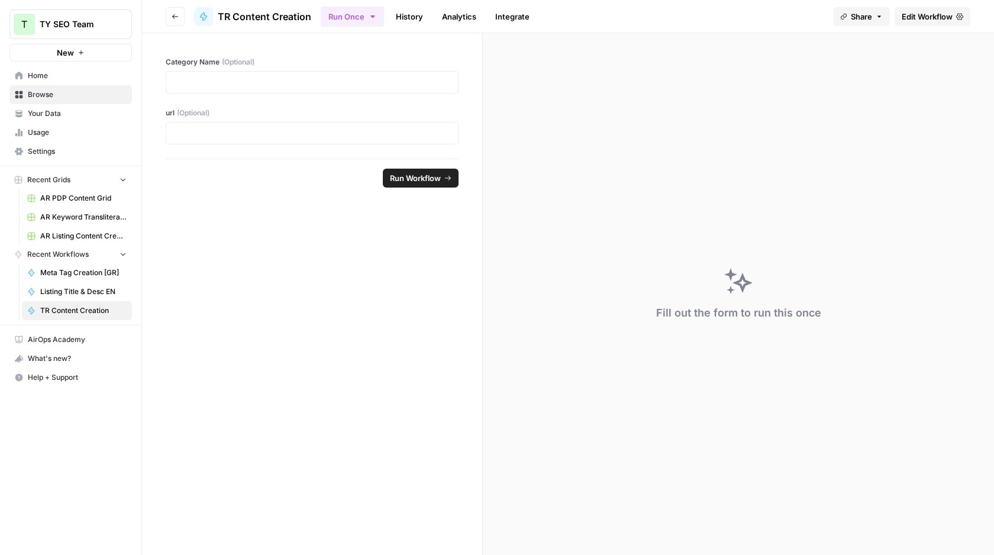
click at [936, 14] on span "Edit Workflow" at bounding box center [927, 17] width 51 height 12
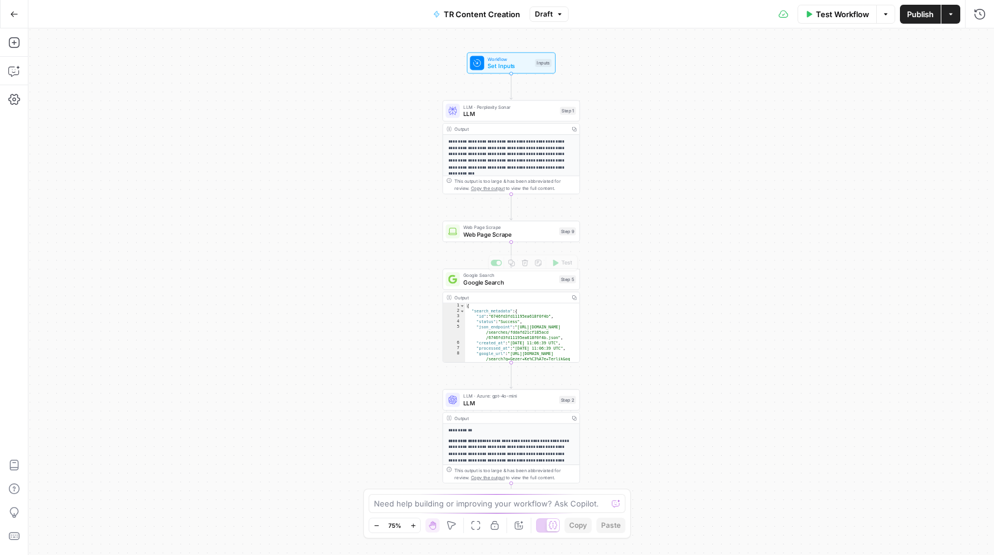
type textarea "*"
click at [499, 309] on div "{ "search_metadata" : { "id" : "6746fd3fd11195ea618f0f4b" , "status" : "Success…" at bounding box center [522, 346] width 114 height 86
click at [509, 279] on span "Google Search" at bounding box center [509, 282] width 92 height 9
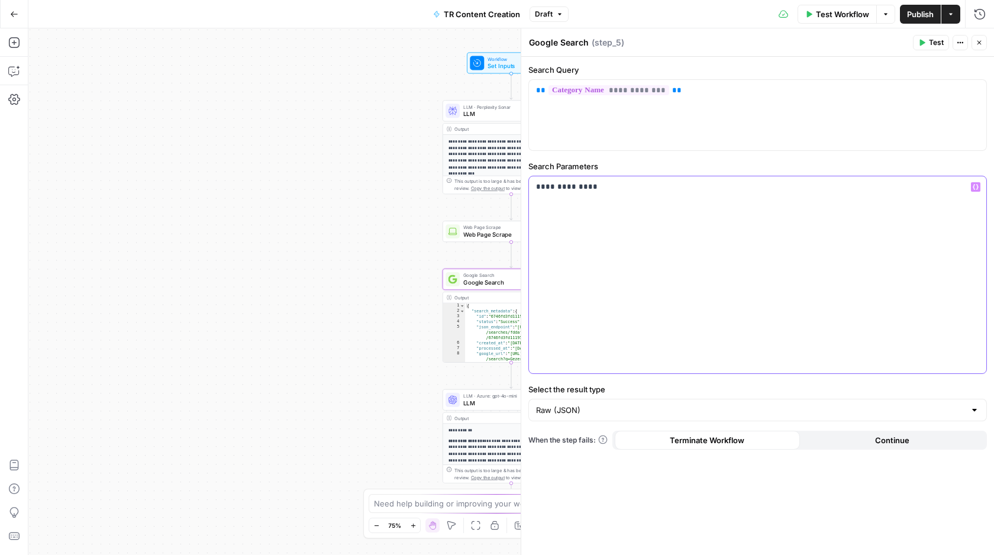
drag, startPoint x: 607, startPoint y: 197, endPoint x: 535, endPoint y: 192, distance: 73.0
click at [535, 192] on div "**********" at bounding box center [758, 274] width 458 height 197
copy p "**********"
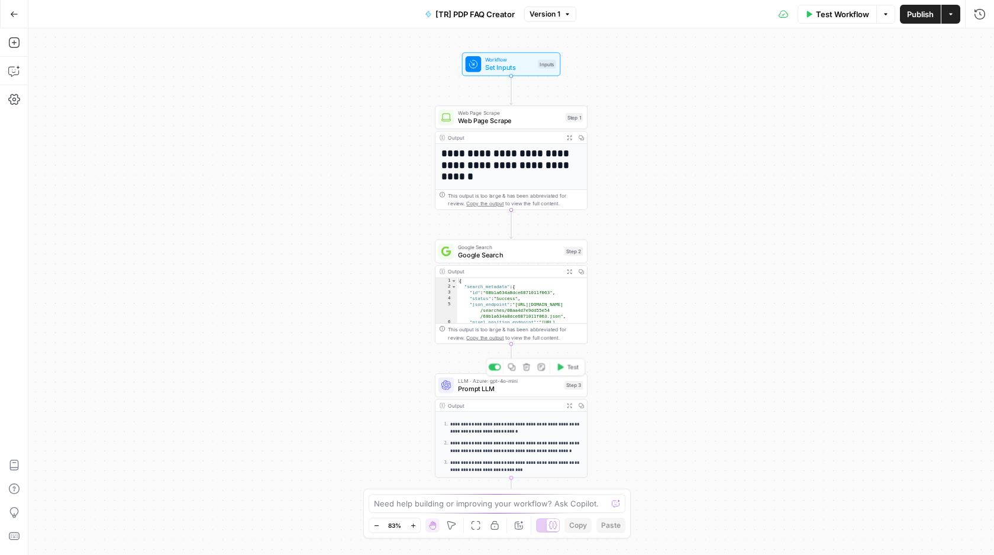
click at [491, 384] on span "Prompt LLM" at bounding box center [509, 389] width 102 height 10
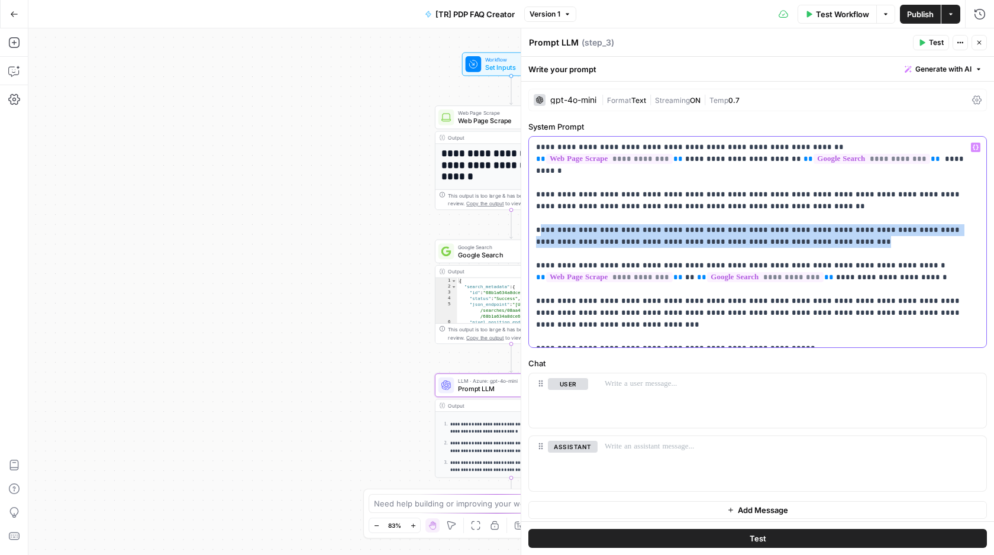
drag, startPoint x: 759, startPoint y: 232, endPoint x: 541, endPoint y: 215, distance: 218.5
click at [541, 215] on p "**********" at bounding box center [757, 241] width 443 height 201
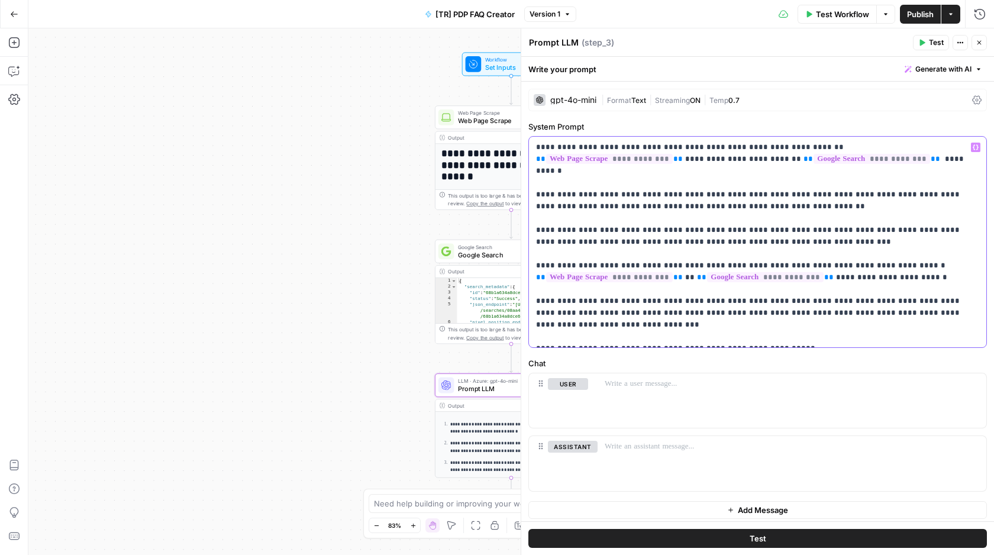
click at [787, 238] on p "**********" at bounding box center [757, 241] width 443 height 201
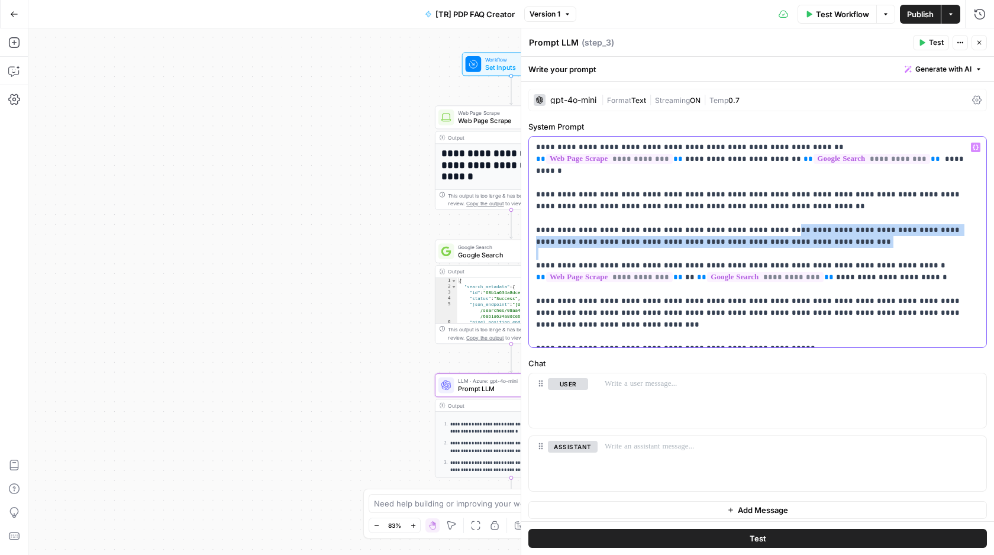
drag, startPoint x: 787, startPoint y: 238, endPoint x: 759, endPoint y: 215, distance: 35.8
click at [759, 215] on p "**********" at bounding box center [757, 241] width 443 height 201
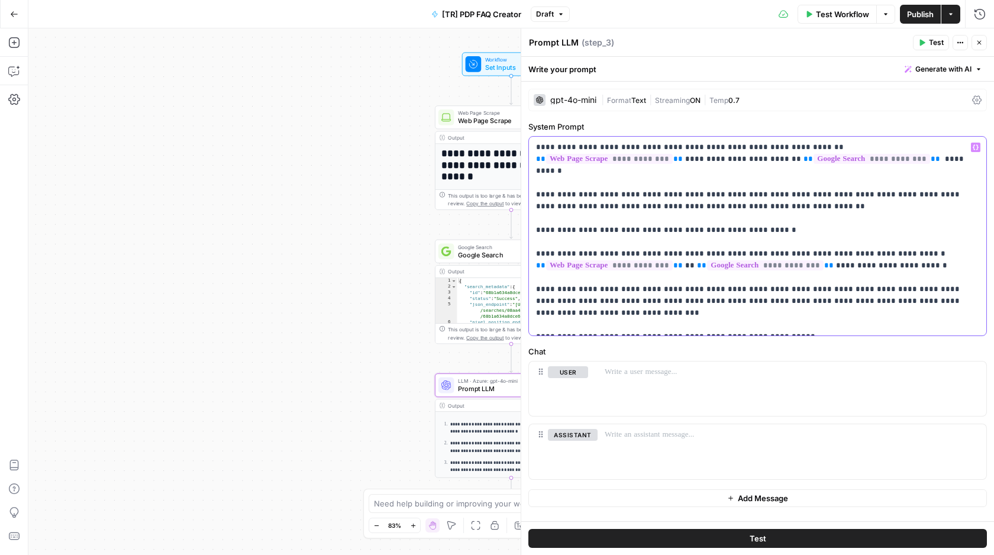
click at [835, 231] on p "**********" at bounding box center [757, 235] width 443 height 189
click at [835, 226] on p "**********" at bounding box center [757, 235] width 443 height 189
click at [820, 227] on p "**********" at bounding box center [757, 235] width 443 height 189
click at [820, 221] on p "**********" at bounding box center [757, 235] width 443 height 189
click at [922, 15] on span "Publish" at bounding box center [920, 14] width 27 height 12
